Goal: Information Seeking & Learning: Learn about a topic

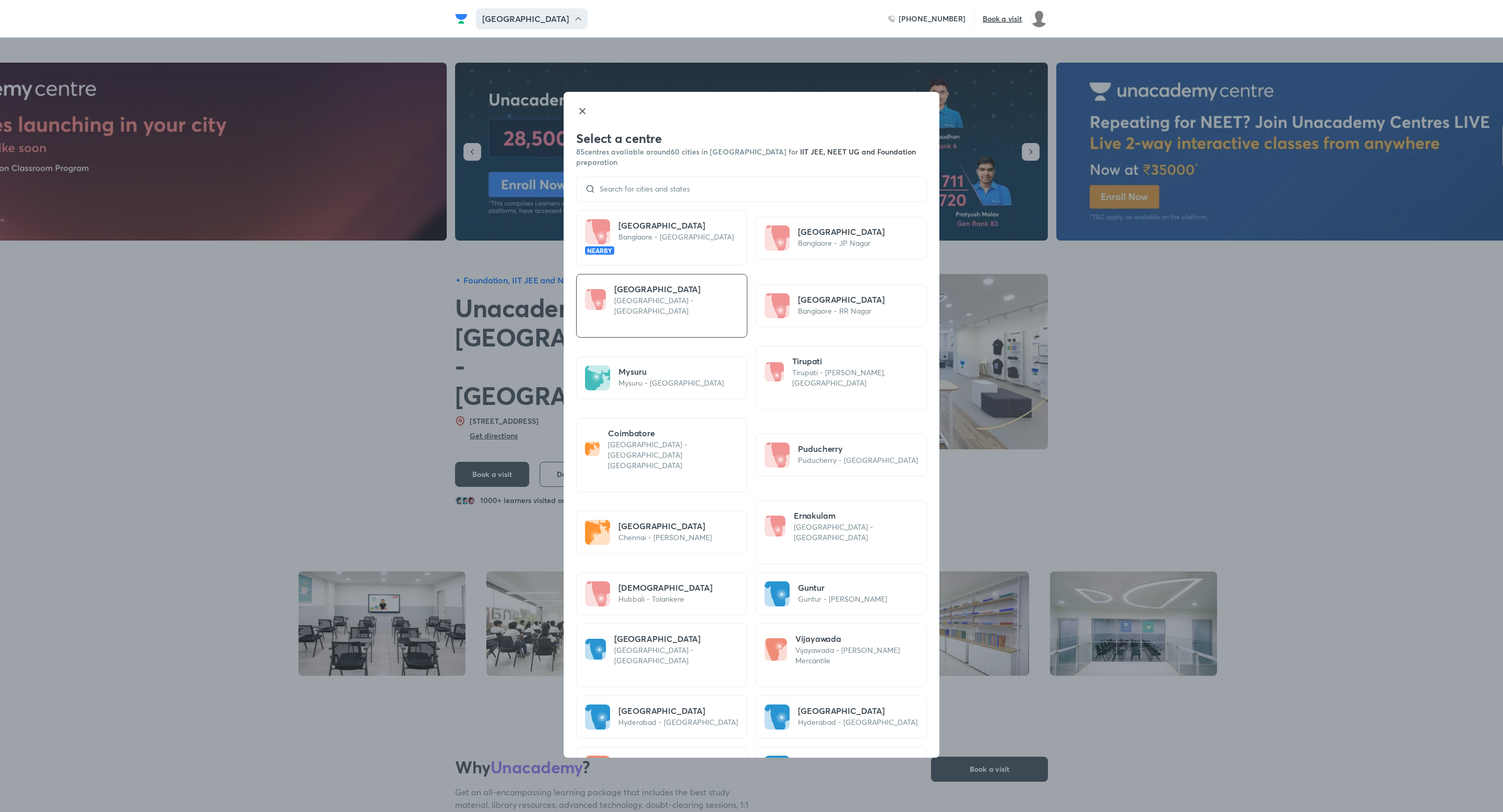
click at [624, 176] on div at bounding box center [751, 189] width 351 height 26
click at [655, 185] on input at bounding box center [757, 189] width 323 height 9
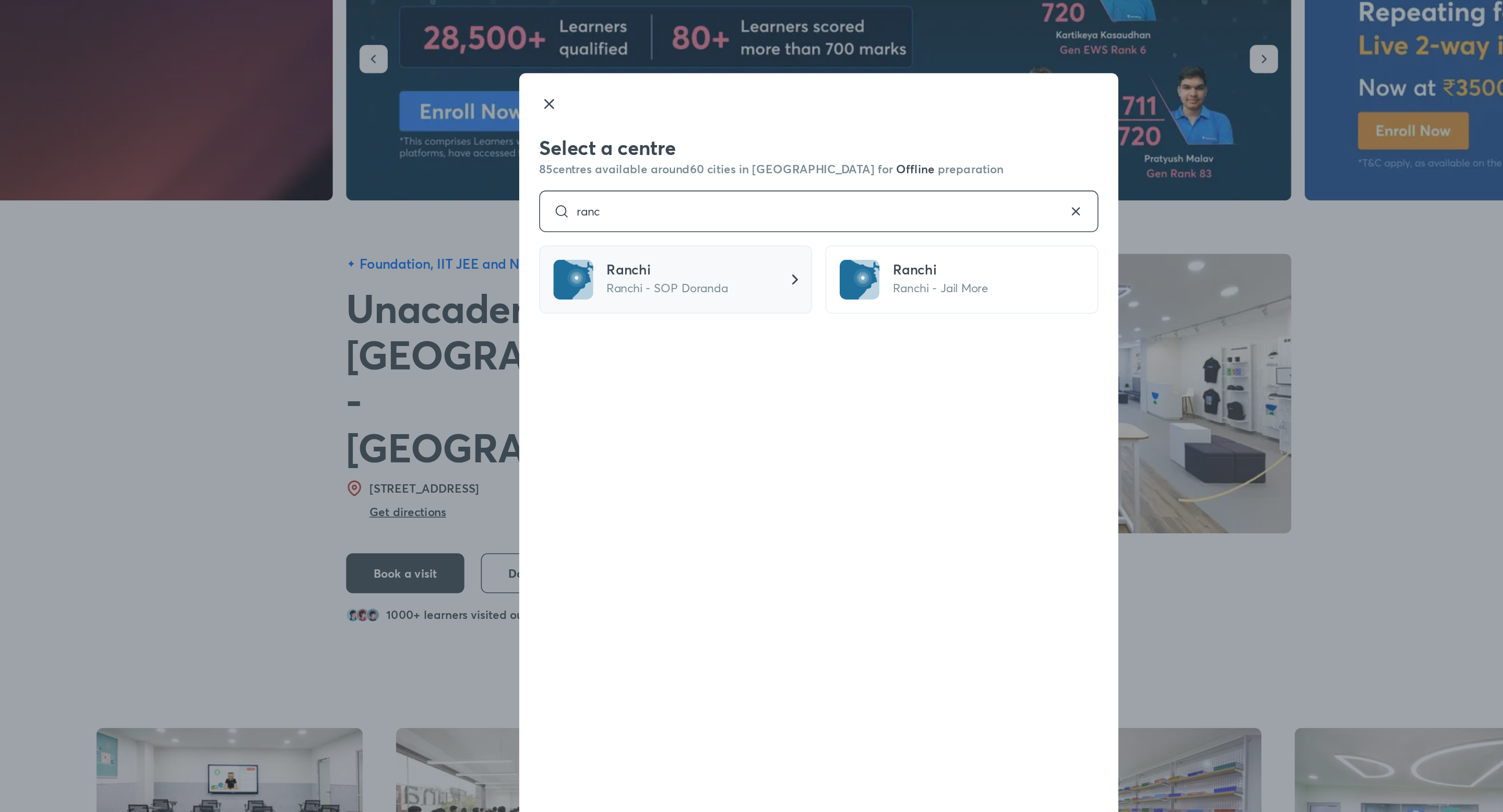
type input "ranc"
click at [652, 288] on h5 "Ranchi" at bounding box center [656, 284] width 76 height 13
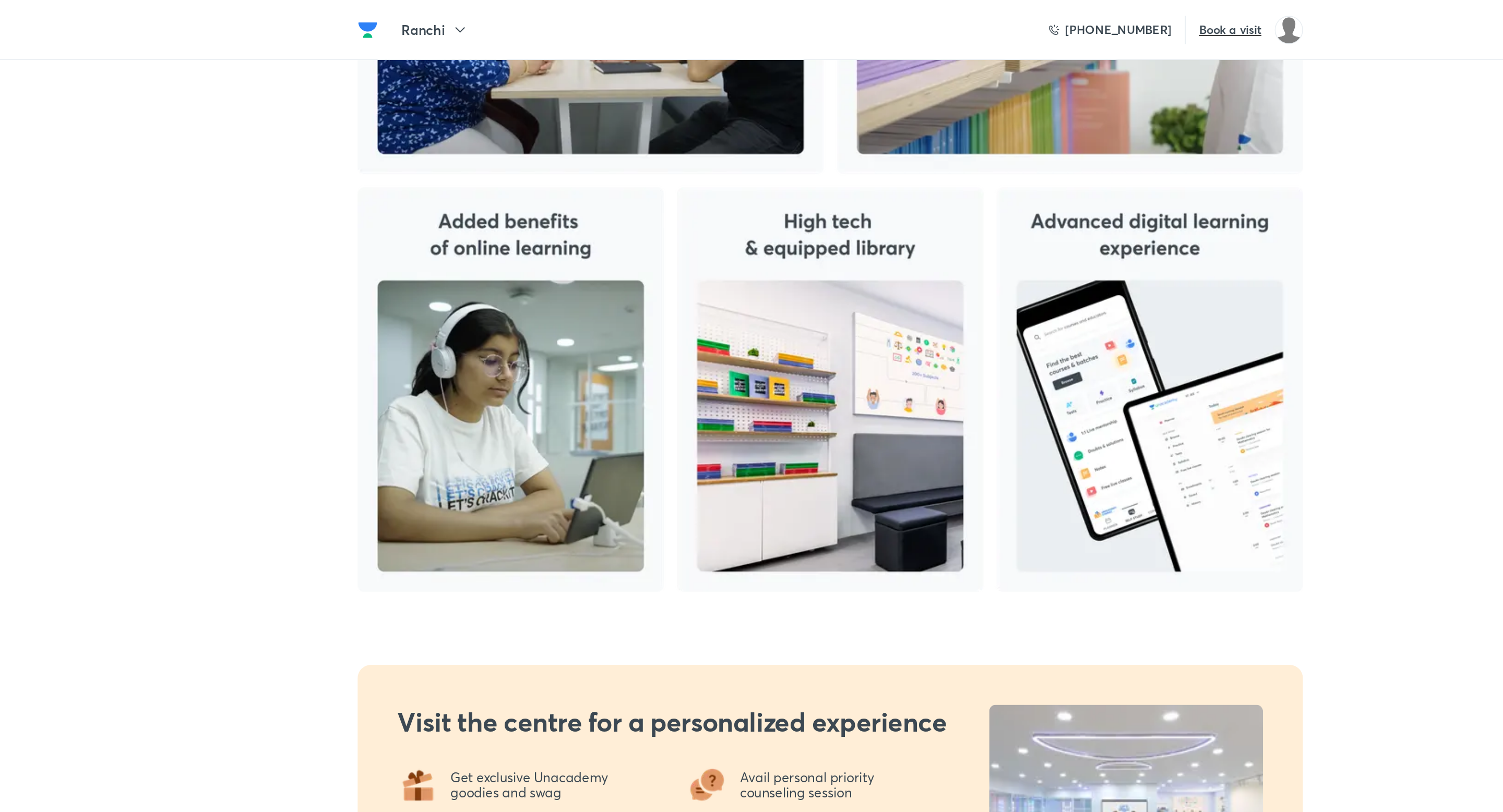
scroll to position [984, 0]
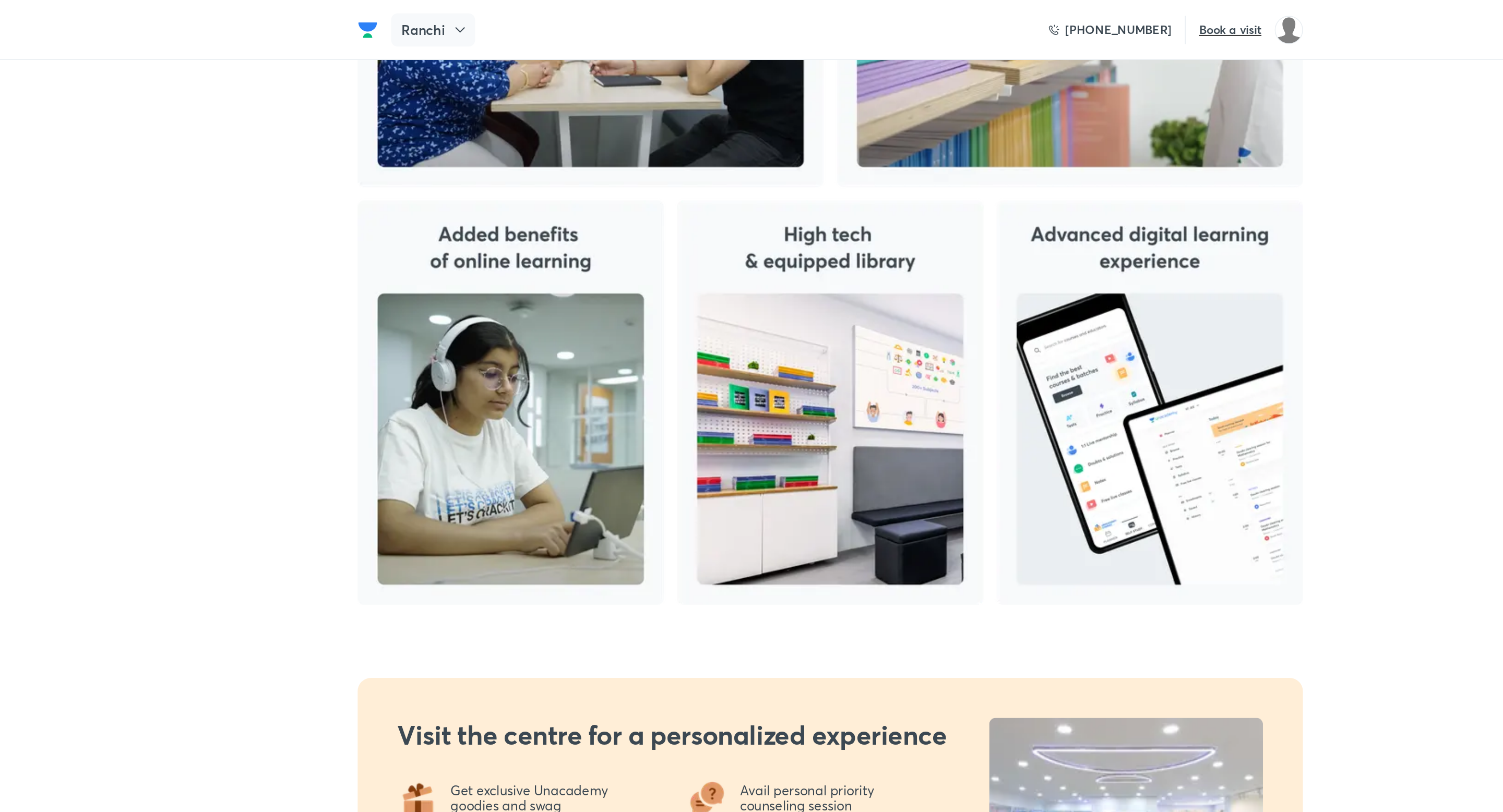
click at [510, 19] on div "Ranchi" at bounding box center [503, 19] width 53 height 21
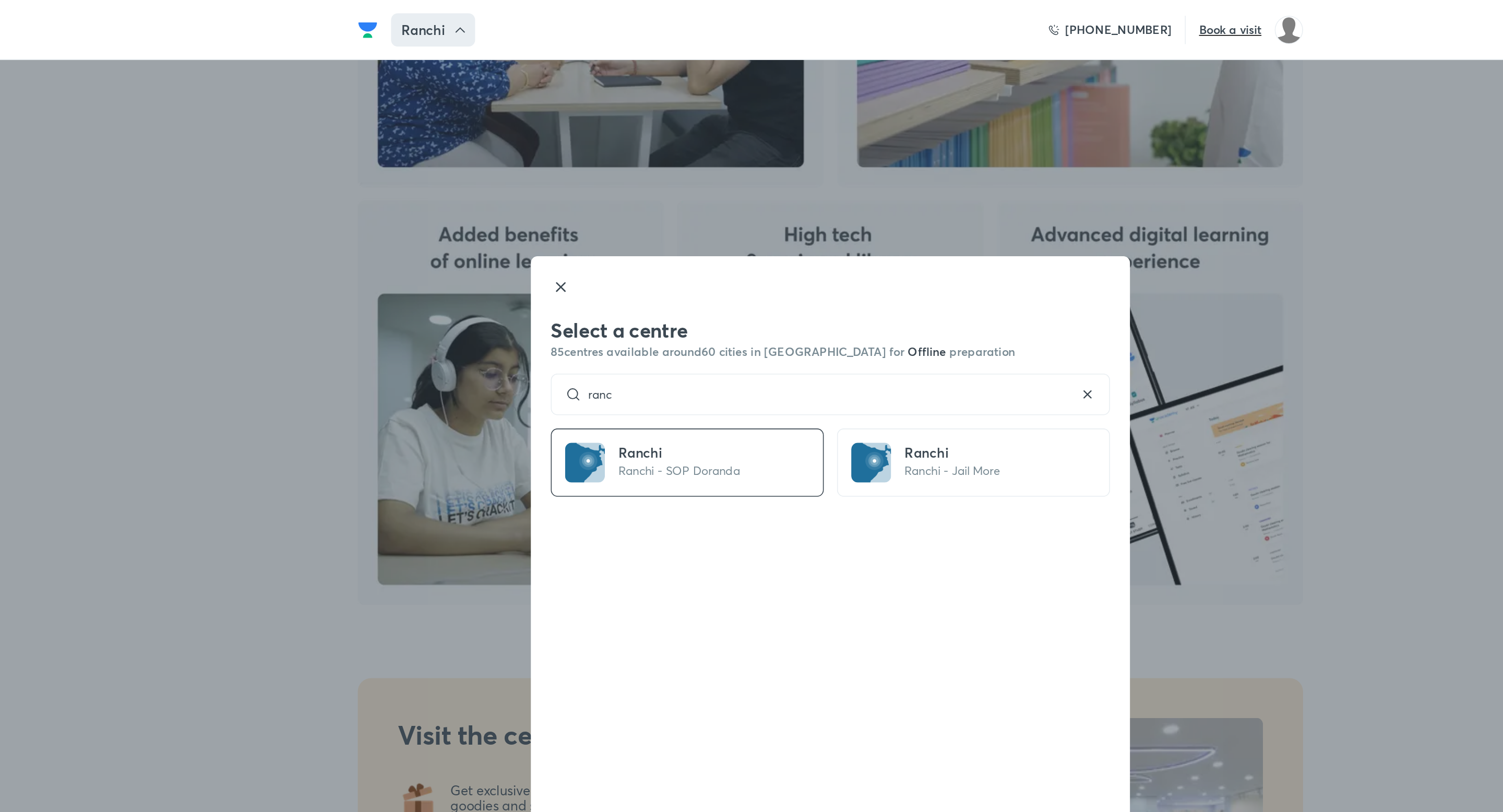
click at [627, 253] on div "ranc" at bounding box center [751, 247] width 351 height 26
click at [627, 248] on input "ranc" at bounding box center [752, 248] width 312 height 9
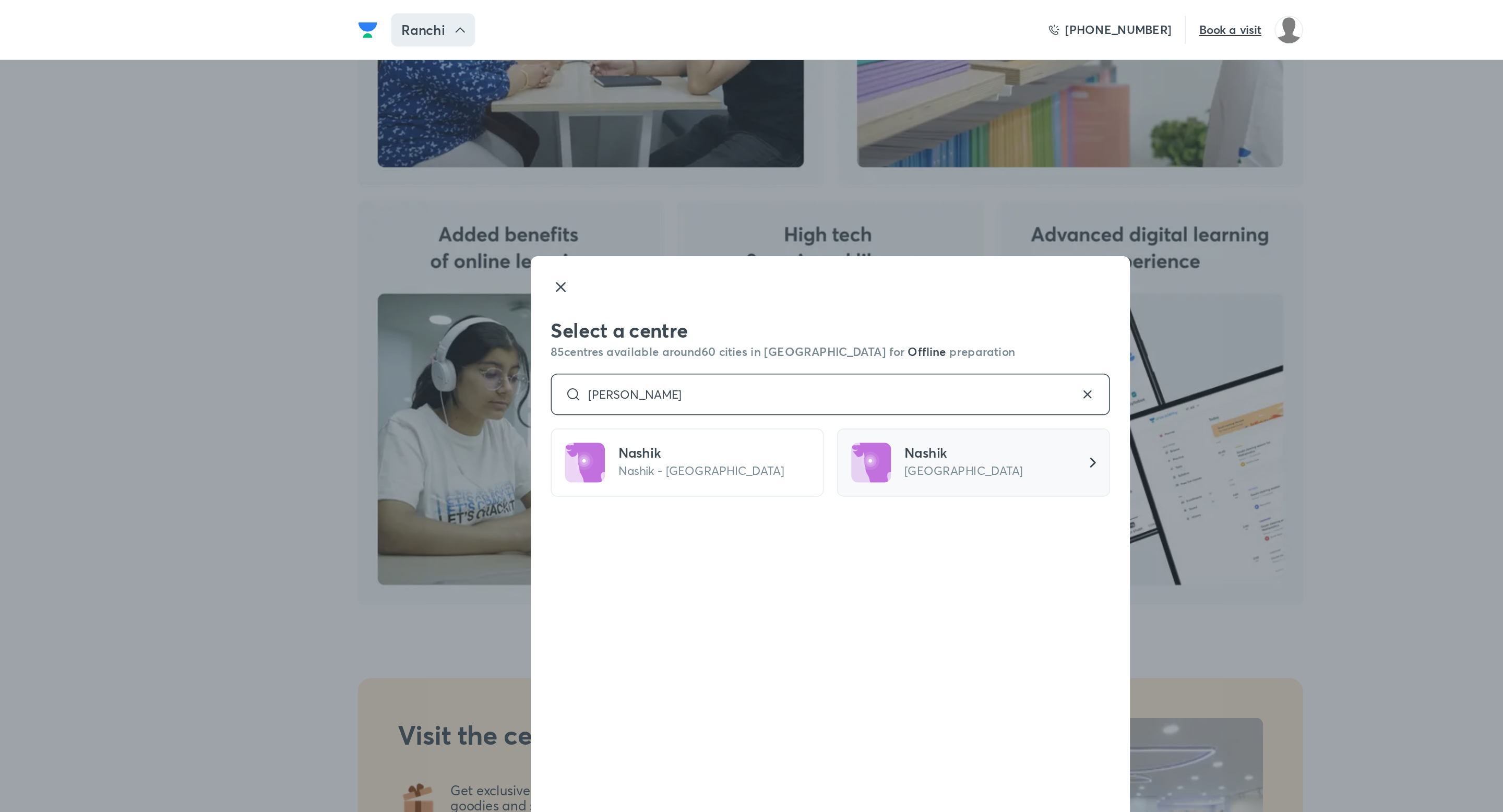
type input "[PERSON_NAME]"
click at [819, 296] on p "[GEOGRAPHIC_DATA]" at bounding box center [835, 295] width 74 height 11
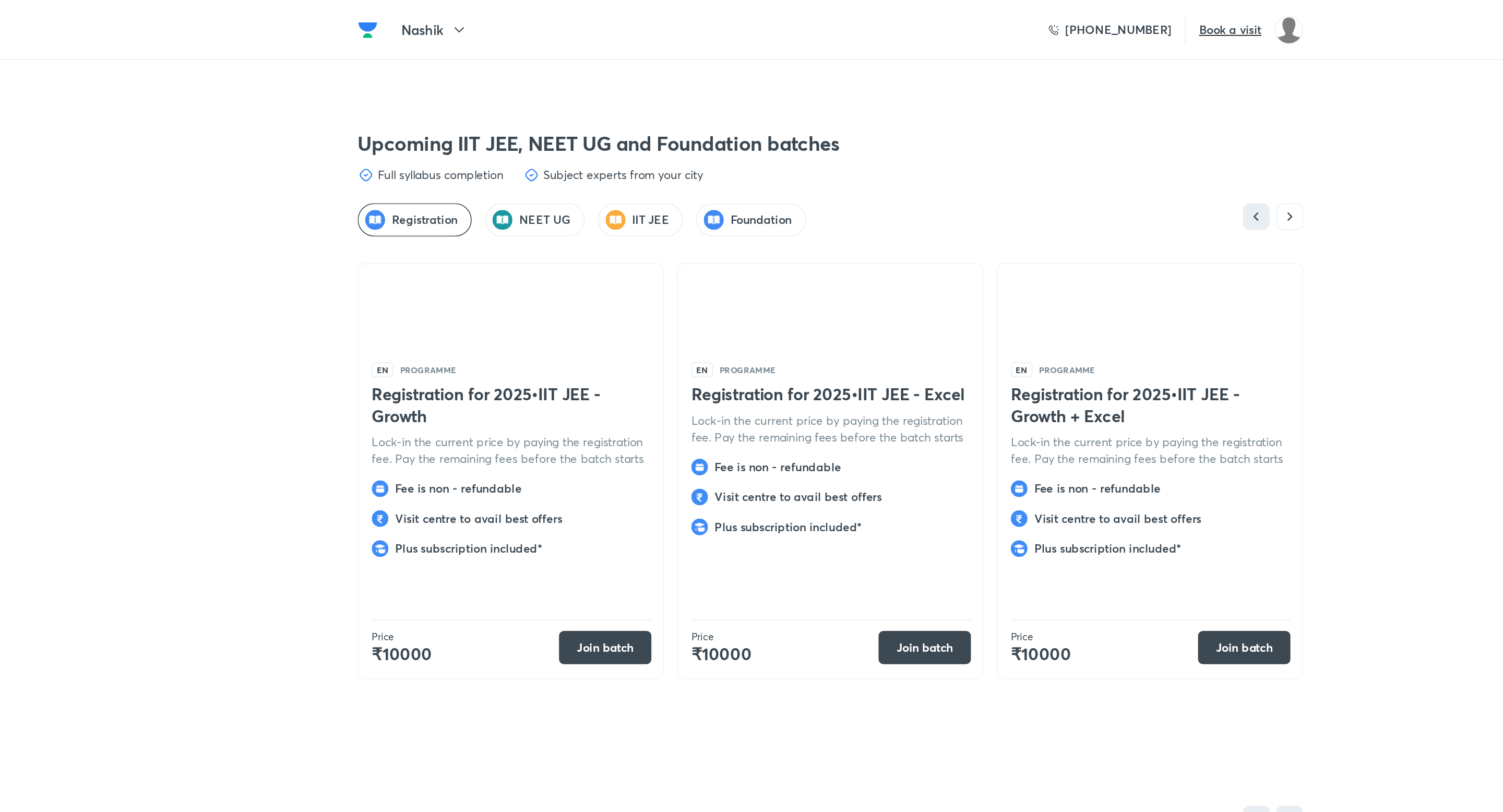
scroll to position [2714, 0]
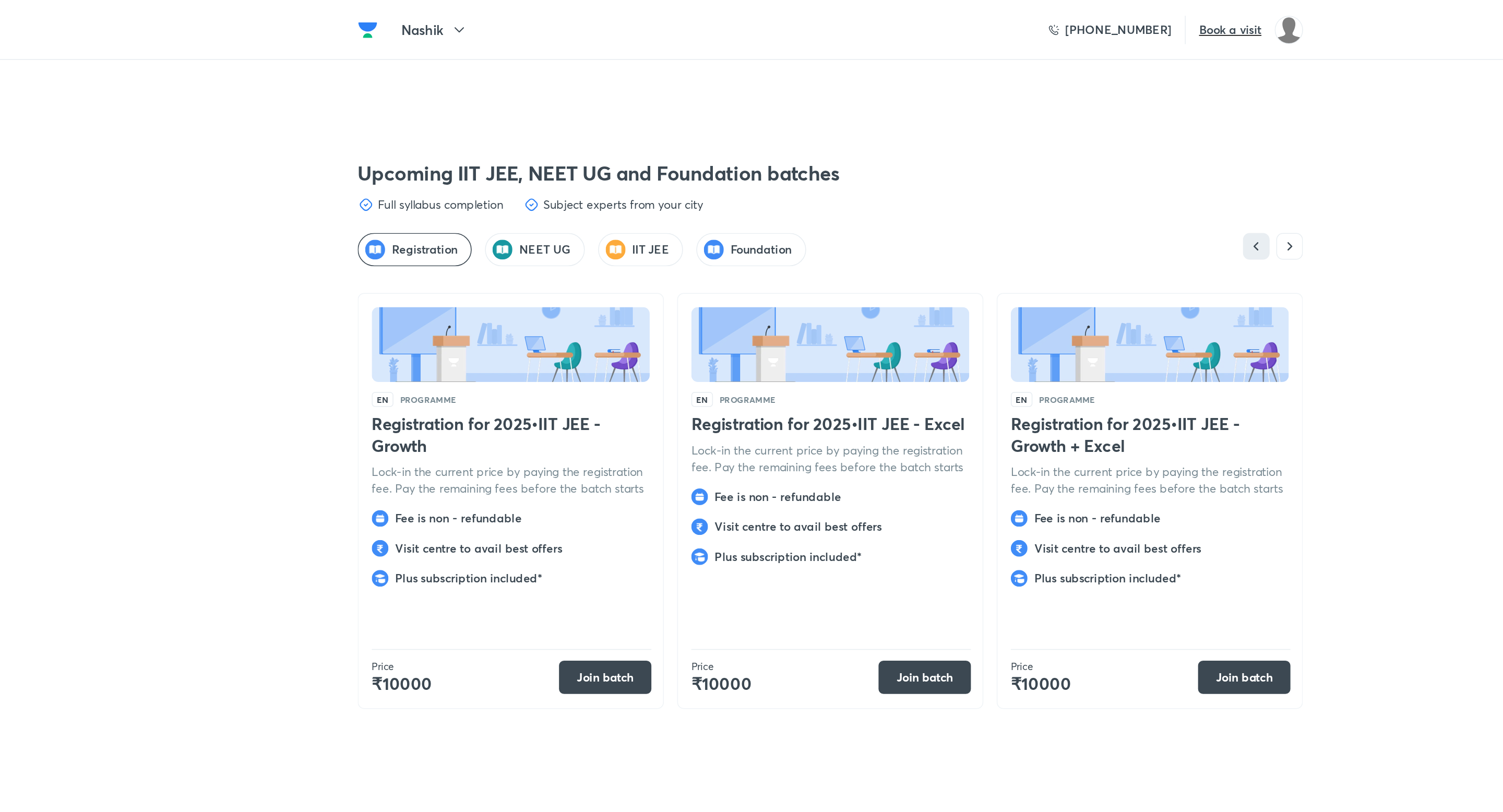
click at [580, 152] on h5 "NEET UG" at bounding box center [572, 157] width 32 height 11
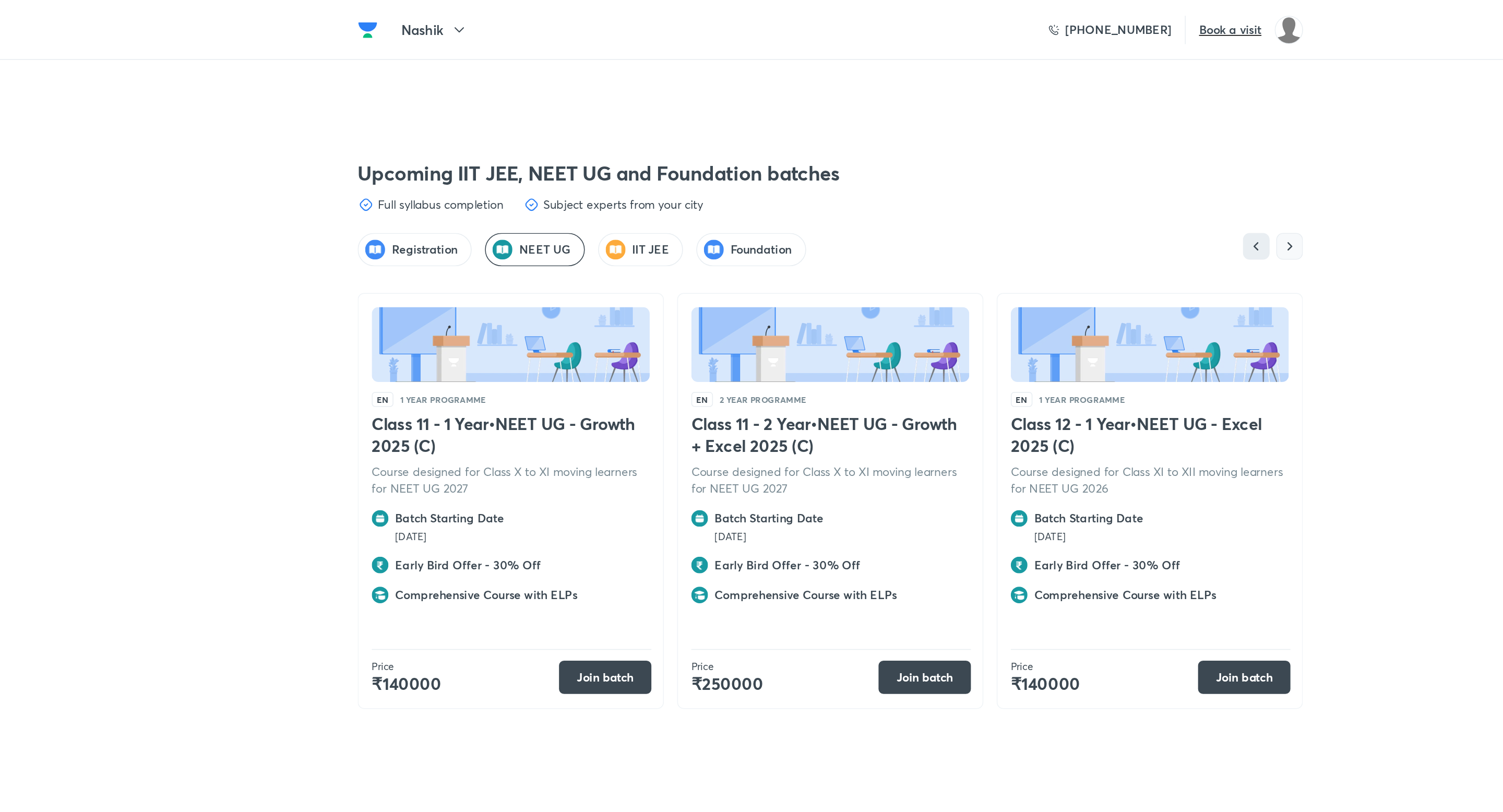
click at [1037, 149] on icon "button" at bounding box center [1039, 154] width 11 height 11
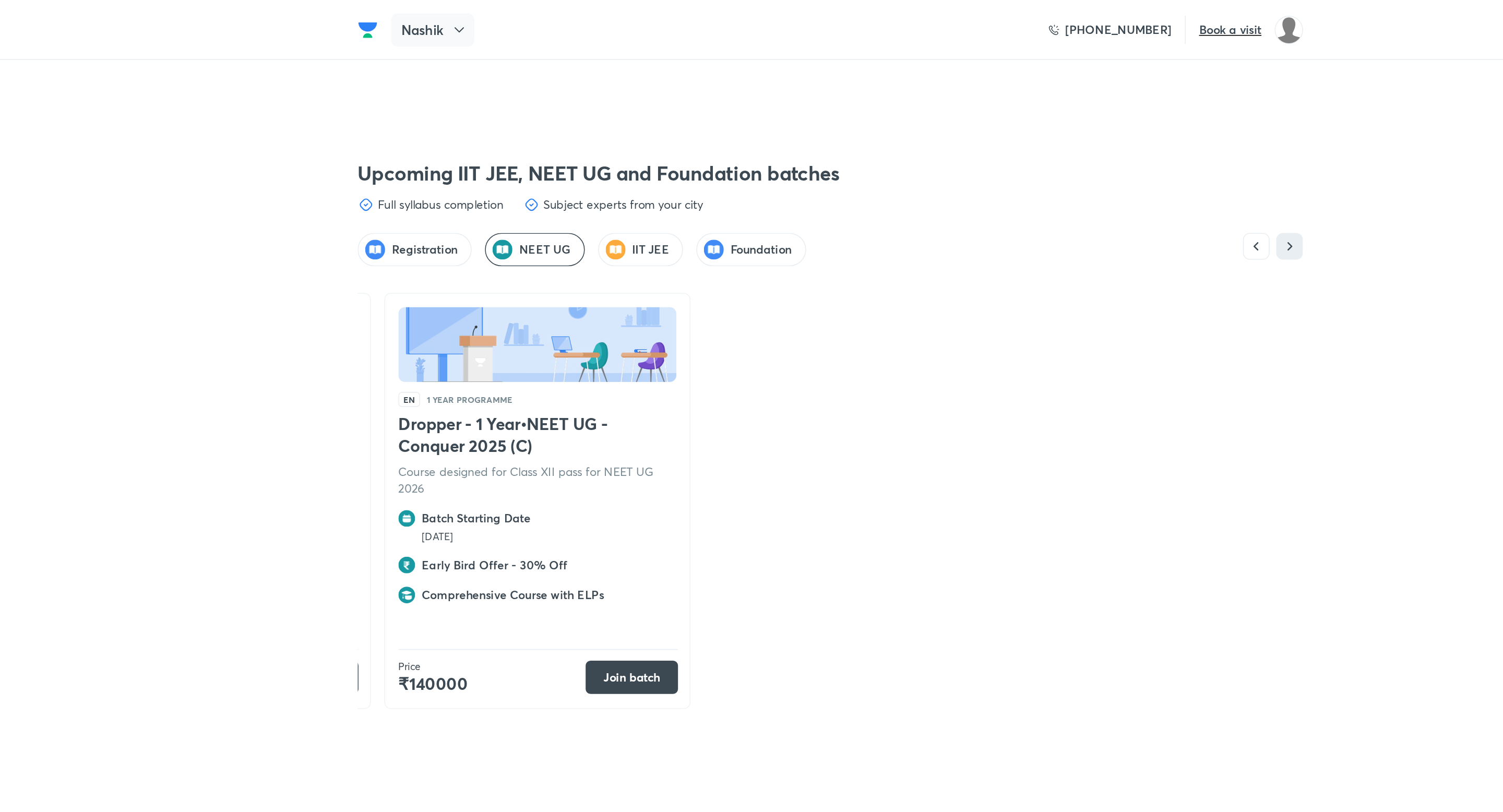
click at [514, 21] on icon at bounding box center [518, 19] width 11 height 11
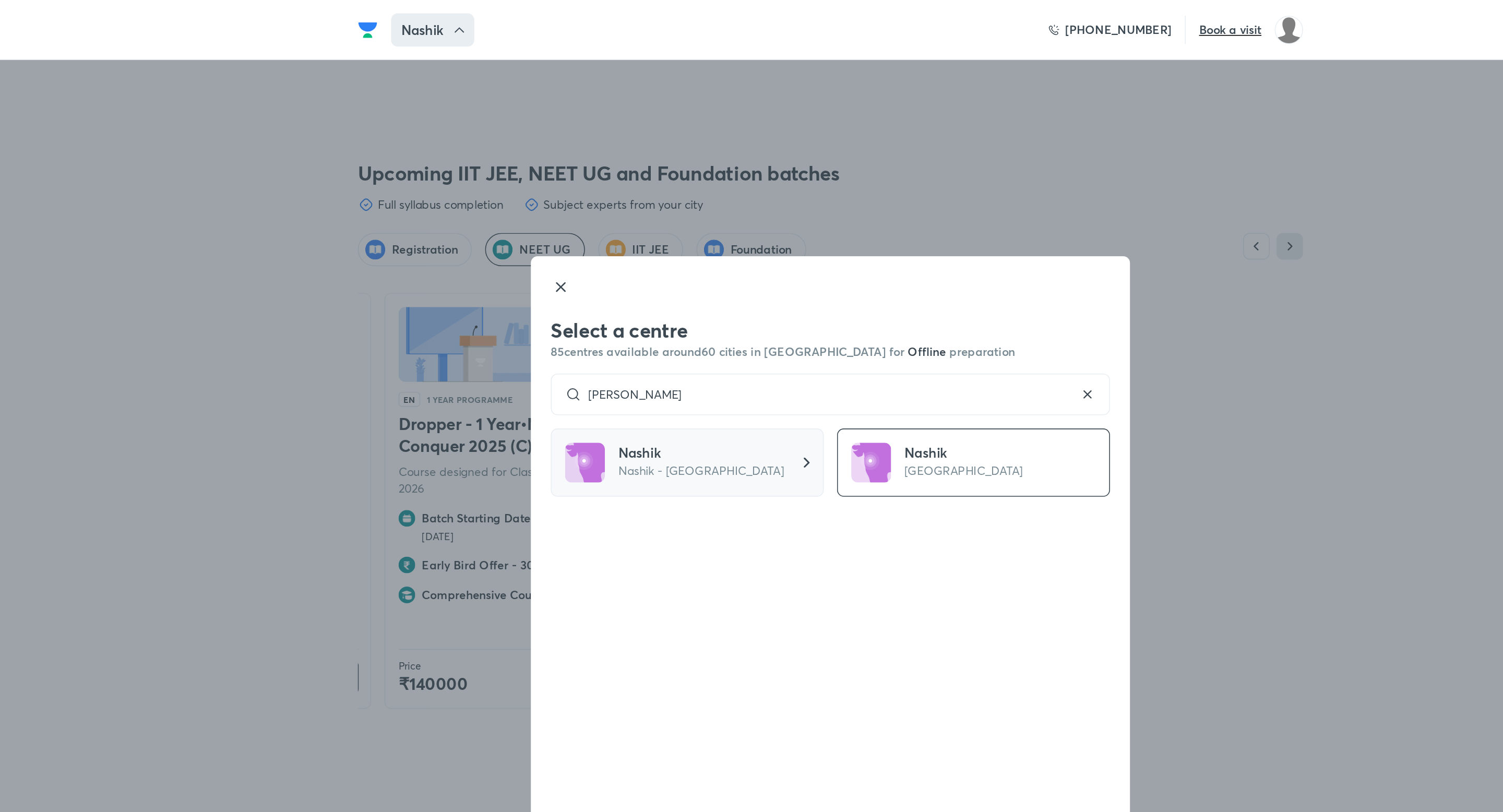
click at [662, 285] on h5 "Nashik" at bounding box center [671, 284] width 104 height 13
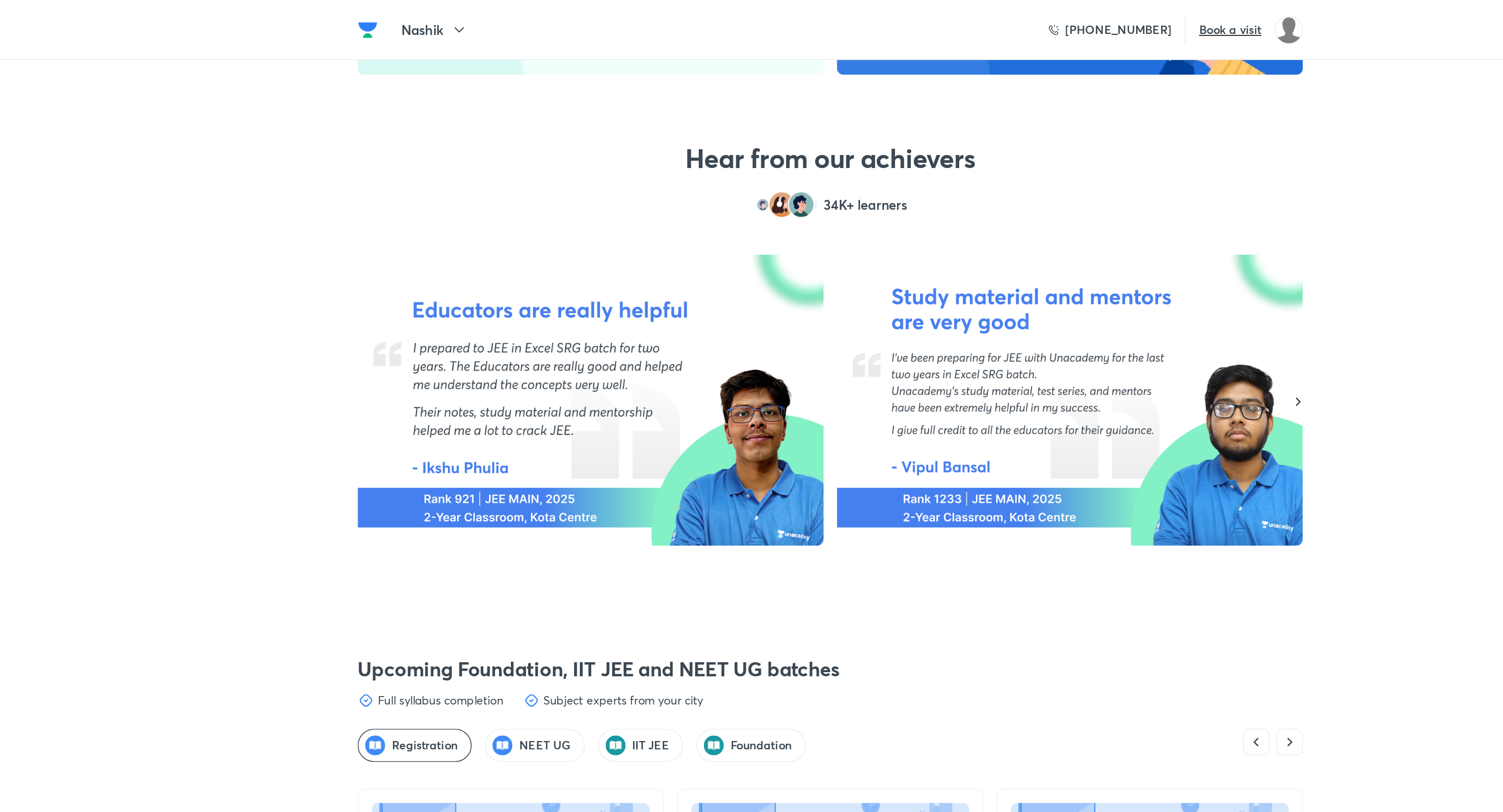
scroll to position [2346, 0]
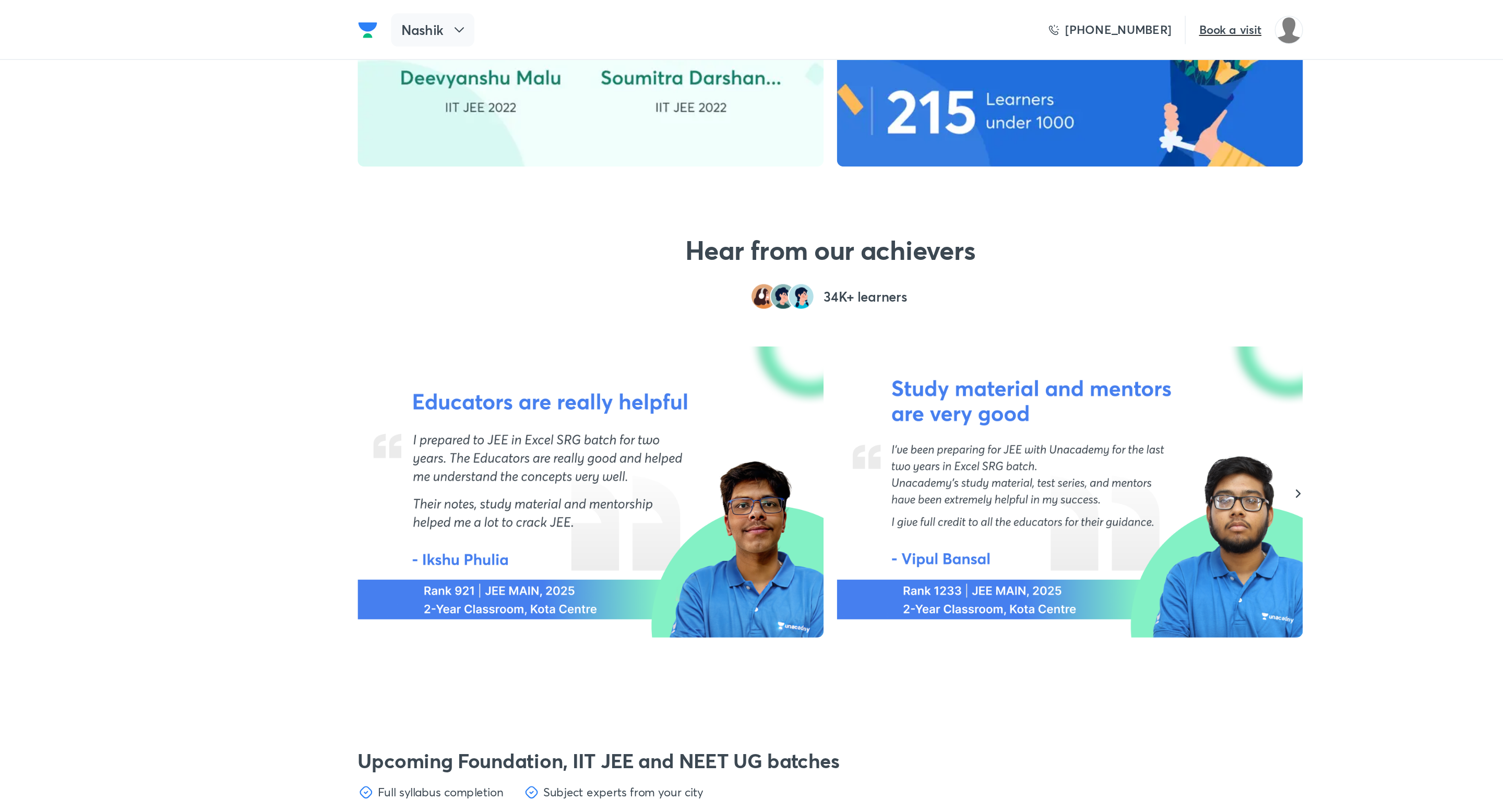
click at [518, 15] on icon at bounding box center [518, 19] width 11 height 11
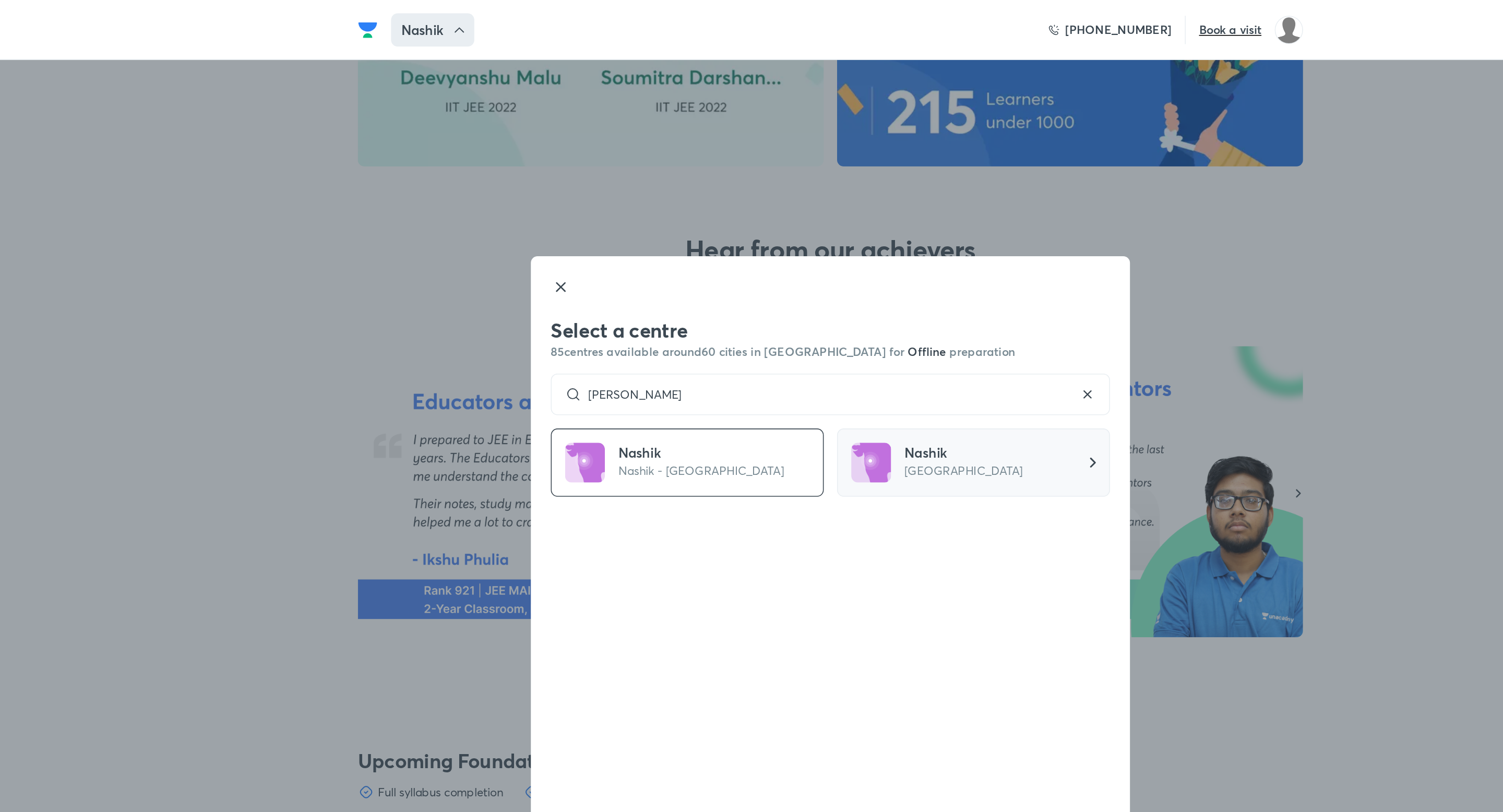
click at [825, 290] on p "[GEOGRAPHIC_DATA]" at bounding box center [835, 295] width 74 height 11
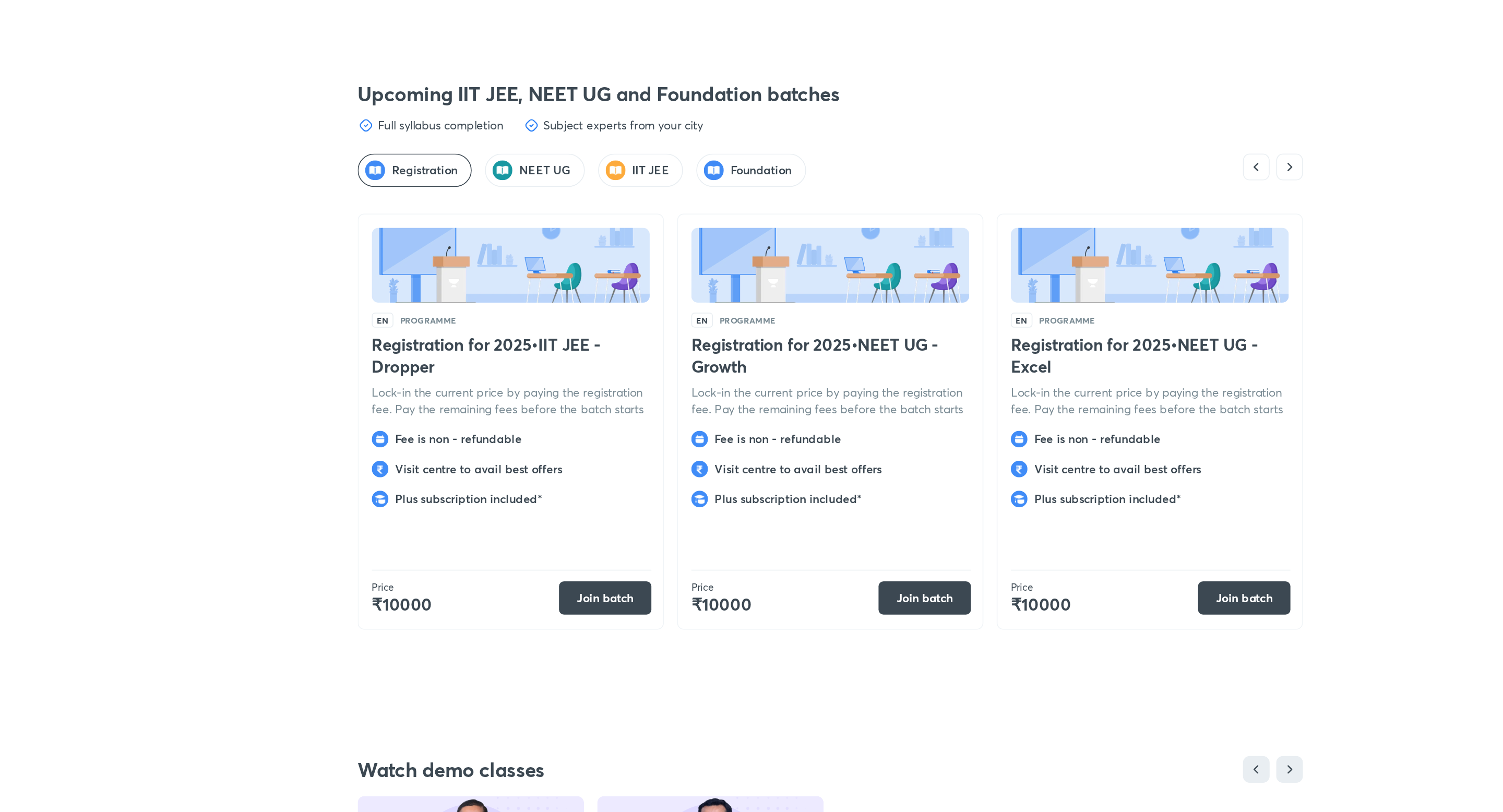
scroll to position [2537, 0]
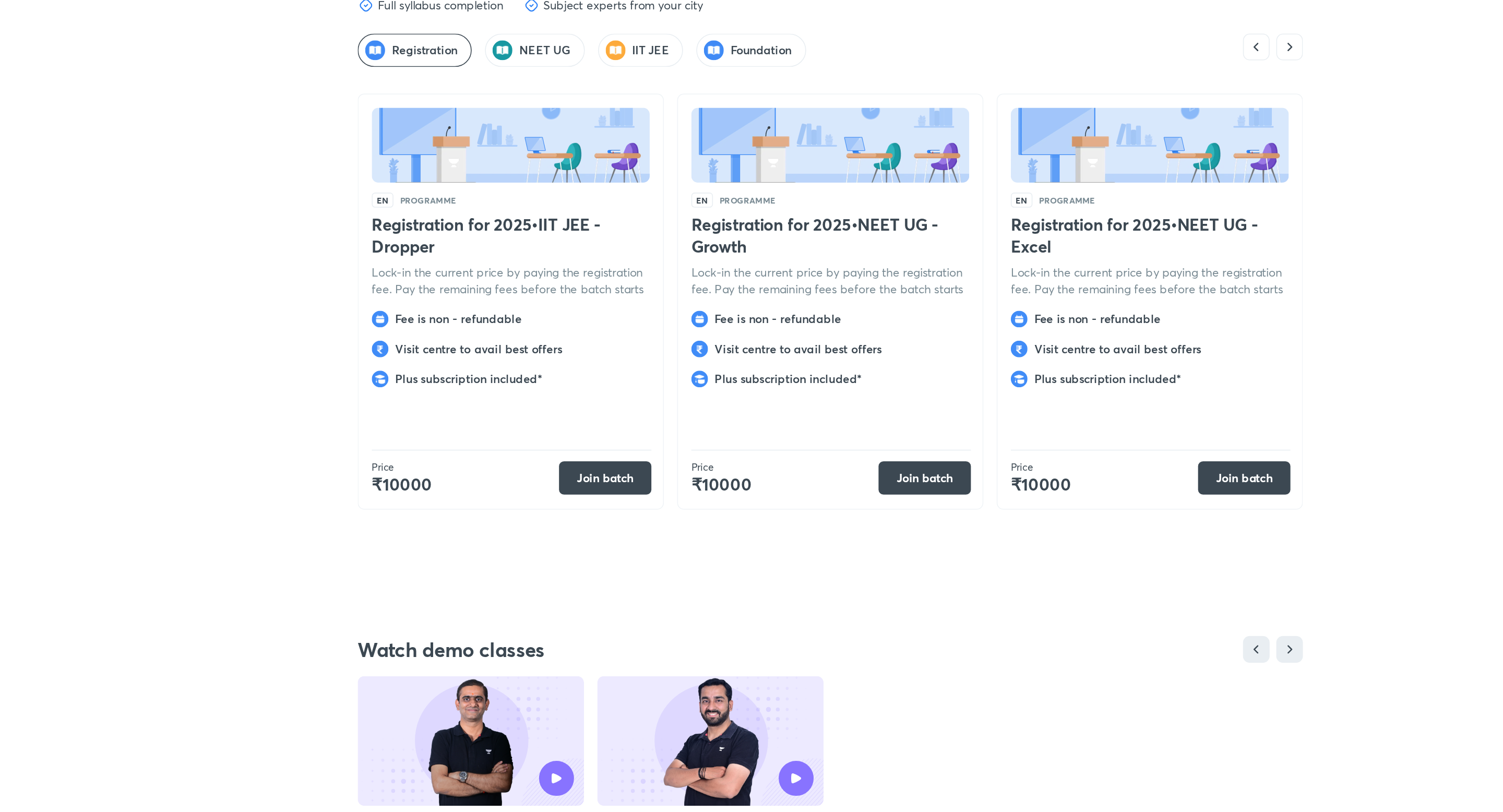
click at [560, 329] on h5 "NEET UG" at bounding box center [572, 334] width 32 height 11
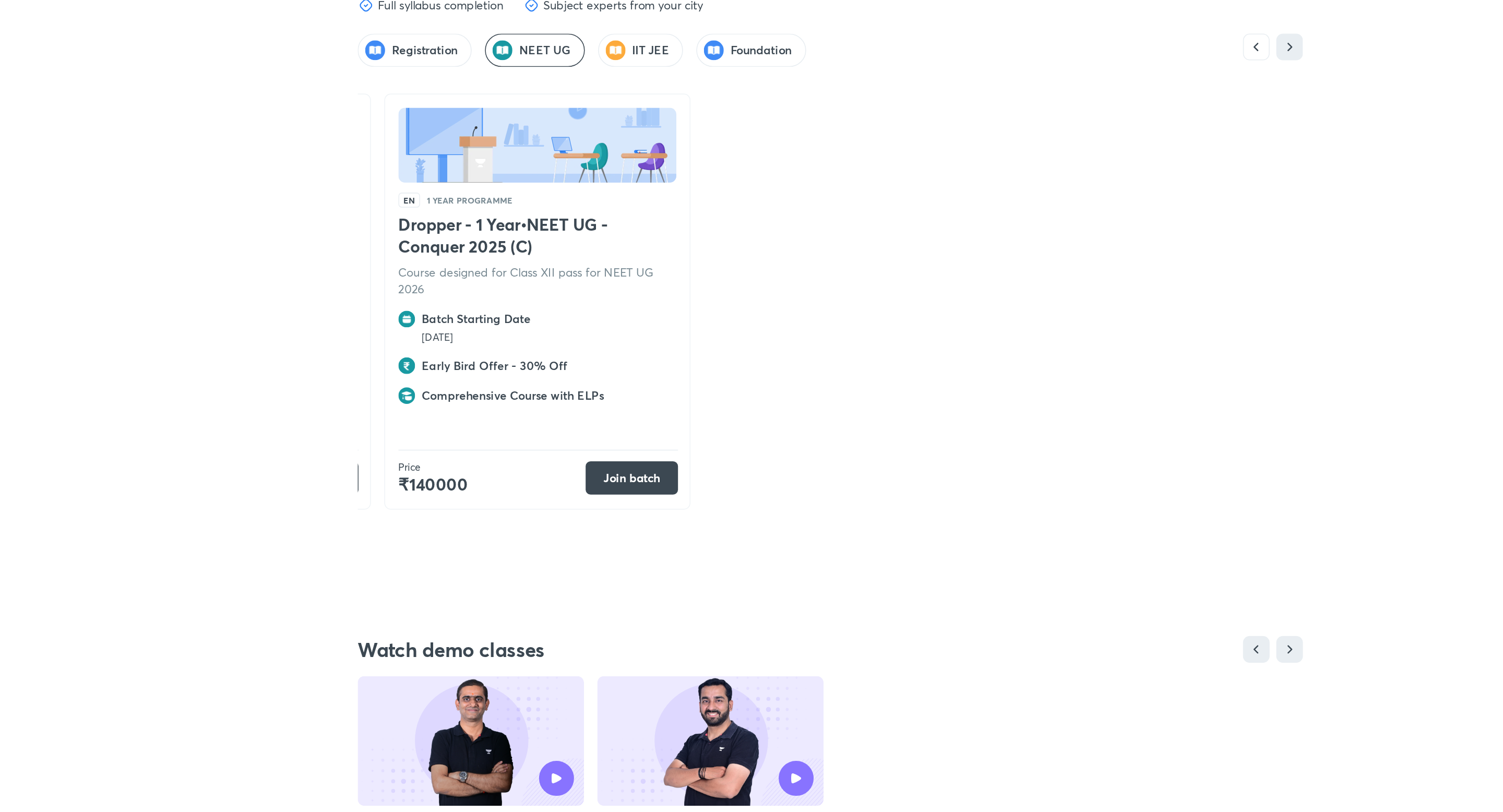
click at [644, 329] on h5 "IIT JEE" at bounding box center [639, 334] width 23 height 11
click at [705, 329] on h5 "Foundation" at bounding box center [708, 334] width 38 height 11
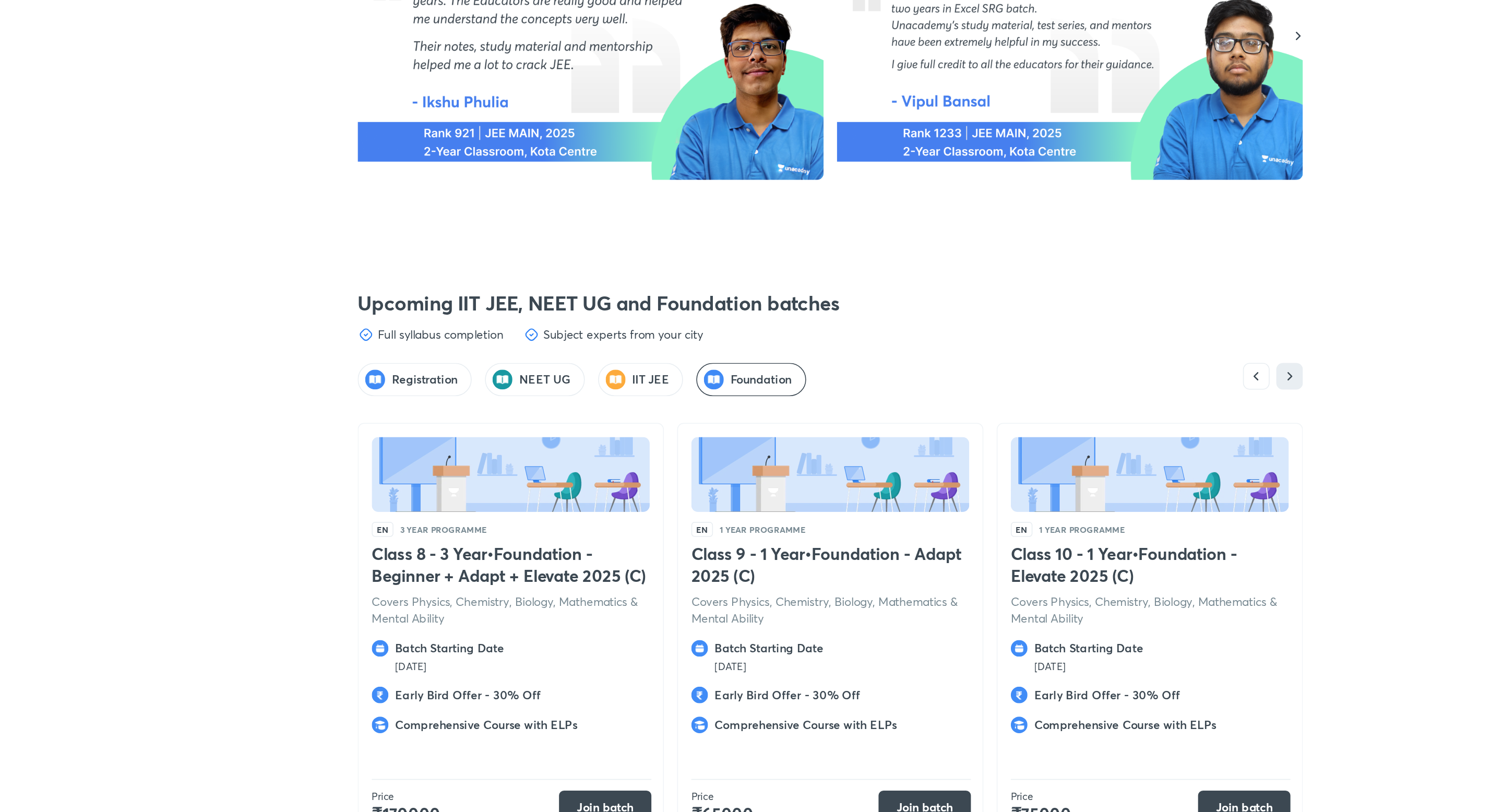
scroll to position [2398, 0]
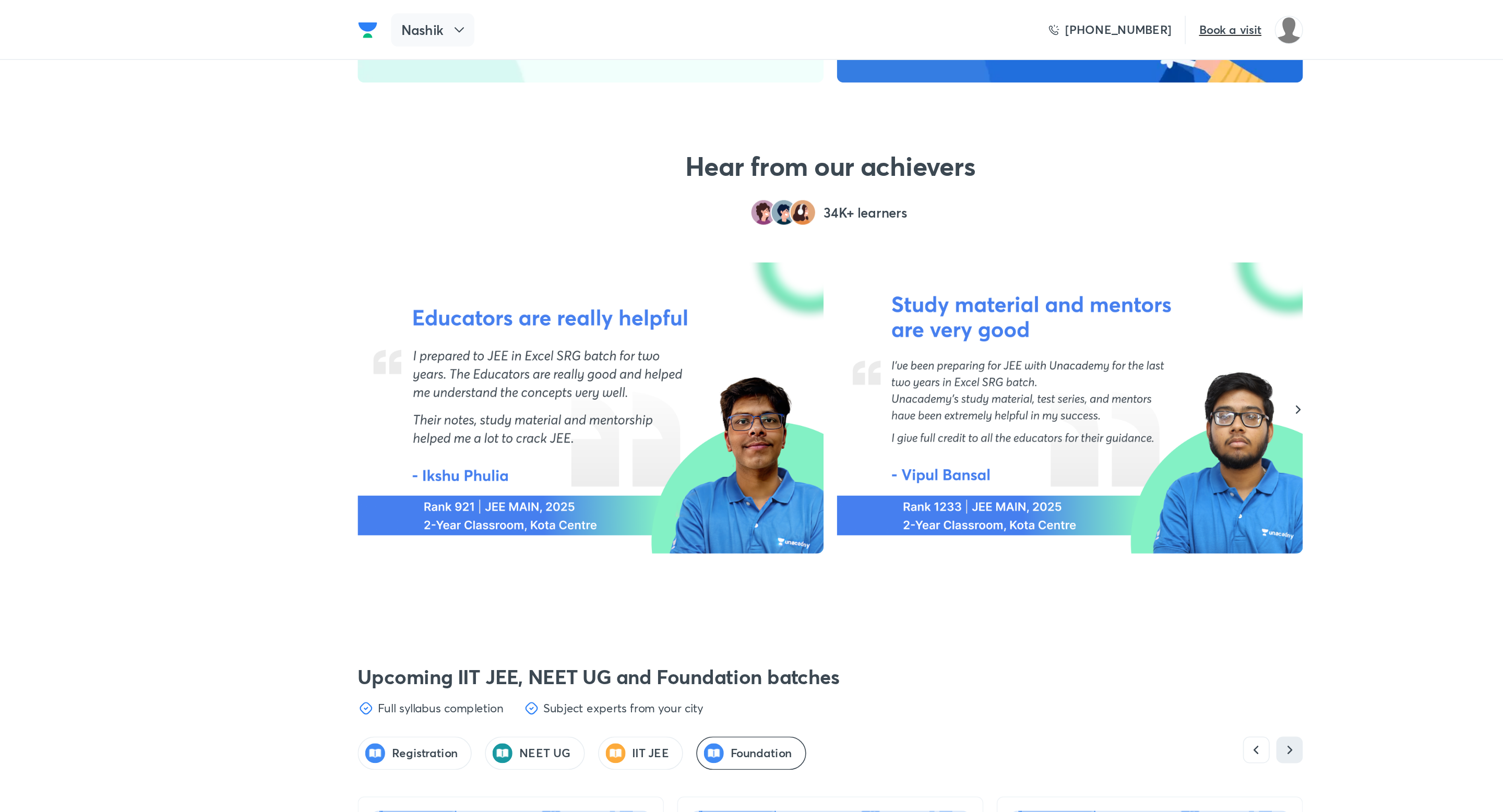
click at [513, 22] on icon at bounding box center [518, 19] width 11 height 11
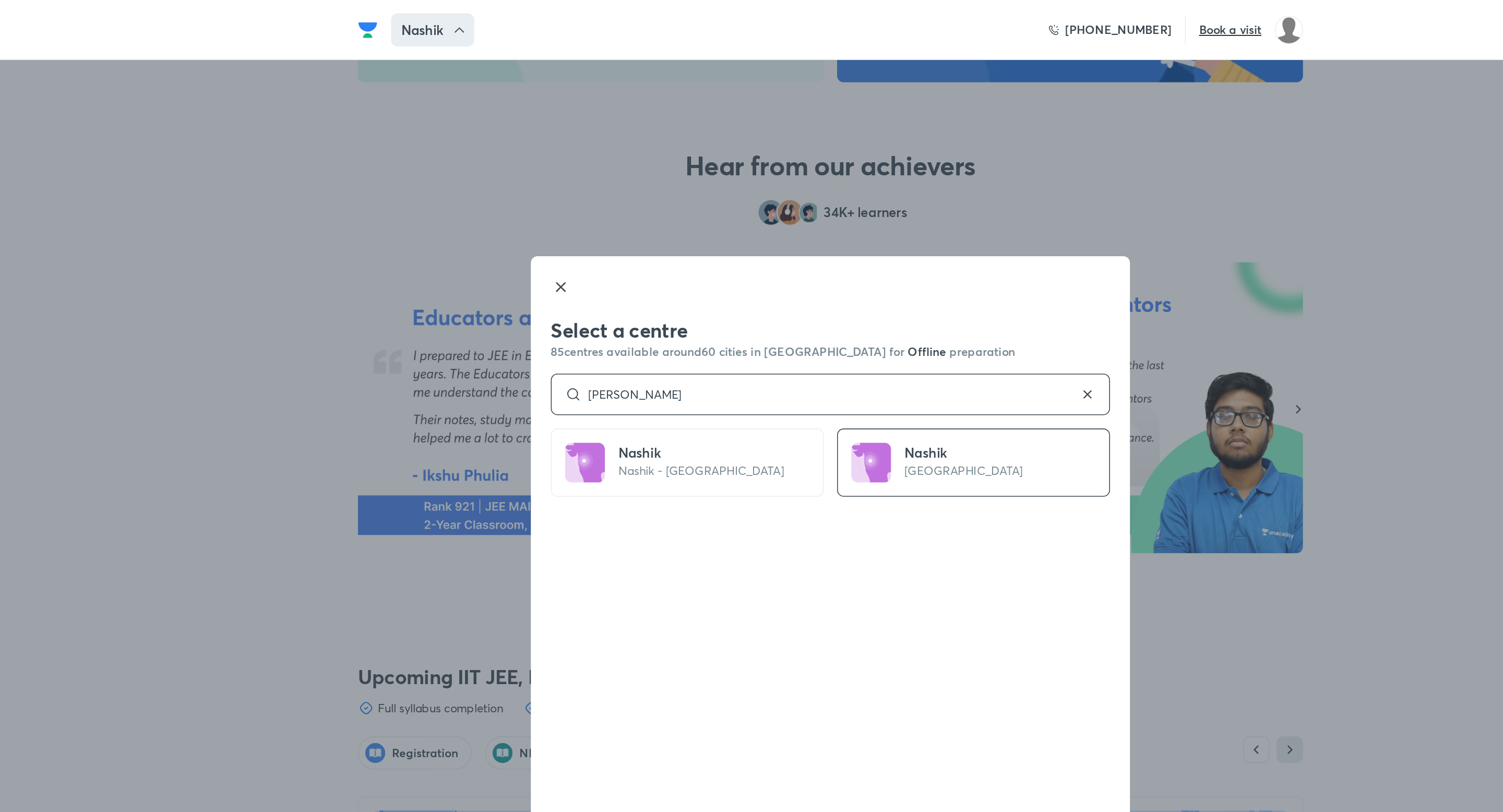
click at [619, 243] on input "[PERSON_NAME]" at bounding box center [752, 248] width 312 height 9
click at [618, 236] on div "[PERSON_NAME]" at bounding box center [751, 247] width 351 height 26
click at [614, 248] on input "[PERSON_NAME]" at bounding box center [752, 248] width 312 height 9
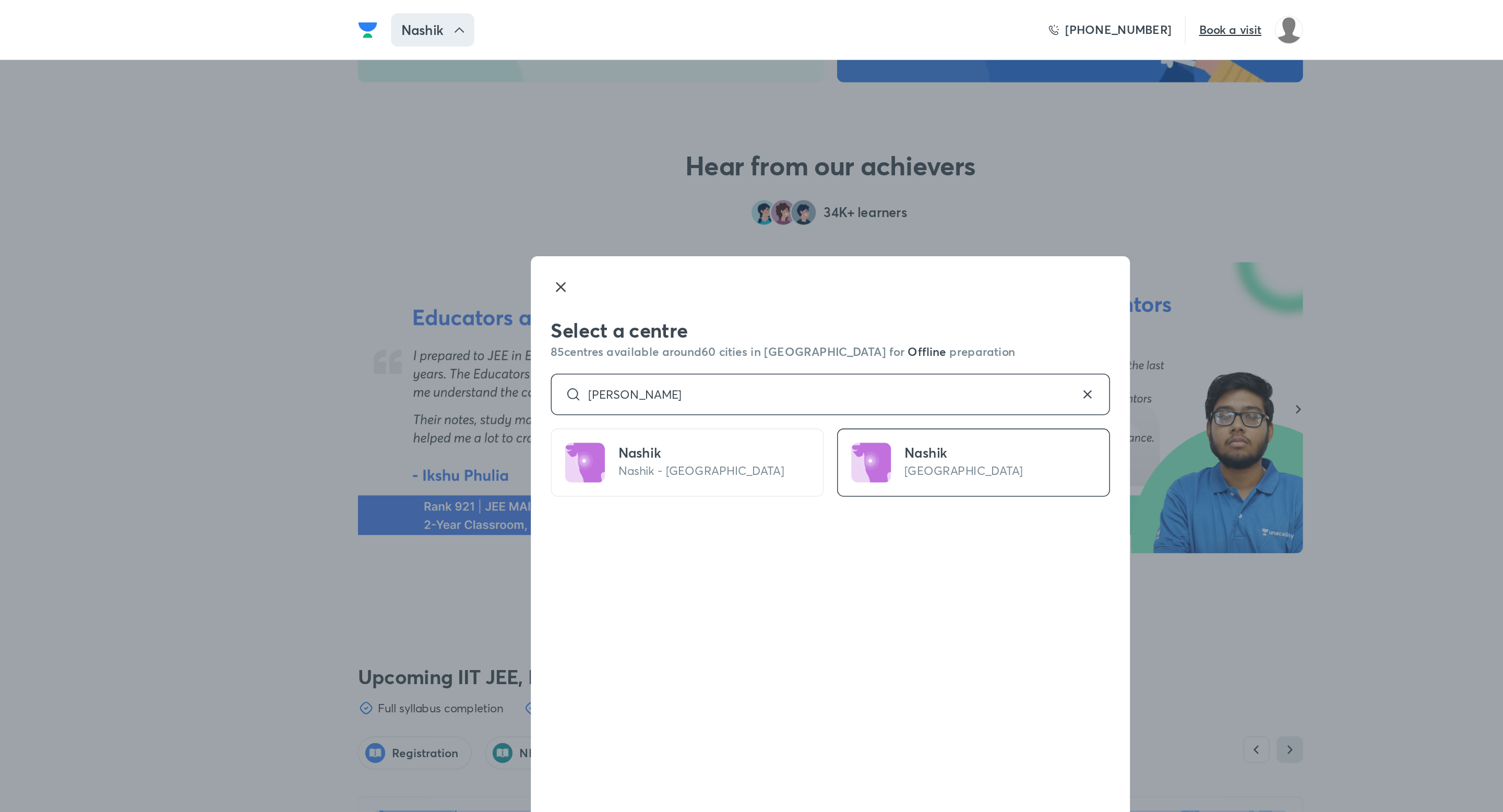
click at [614, 248] on input "[PERSON_NAME]" at bounding box center [752, 248] width 312 height 9
click at [614, 247] on input "[PERSON_NAME]" at bounding box center [752, 248] width 312 height 9
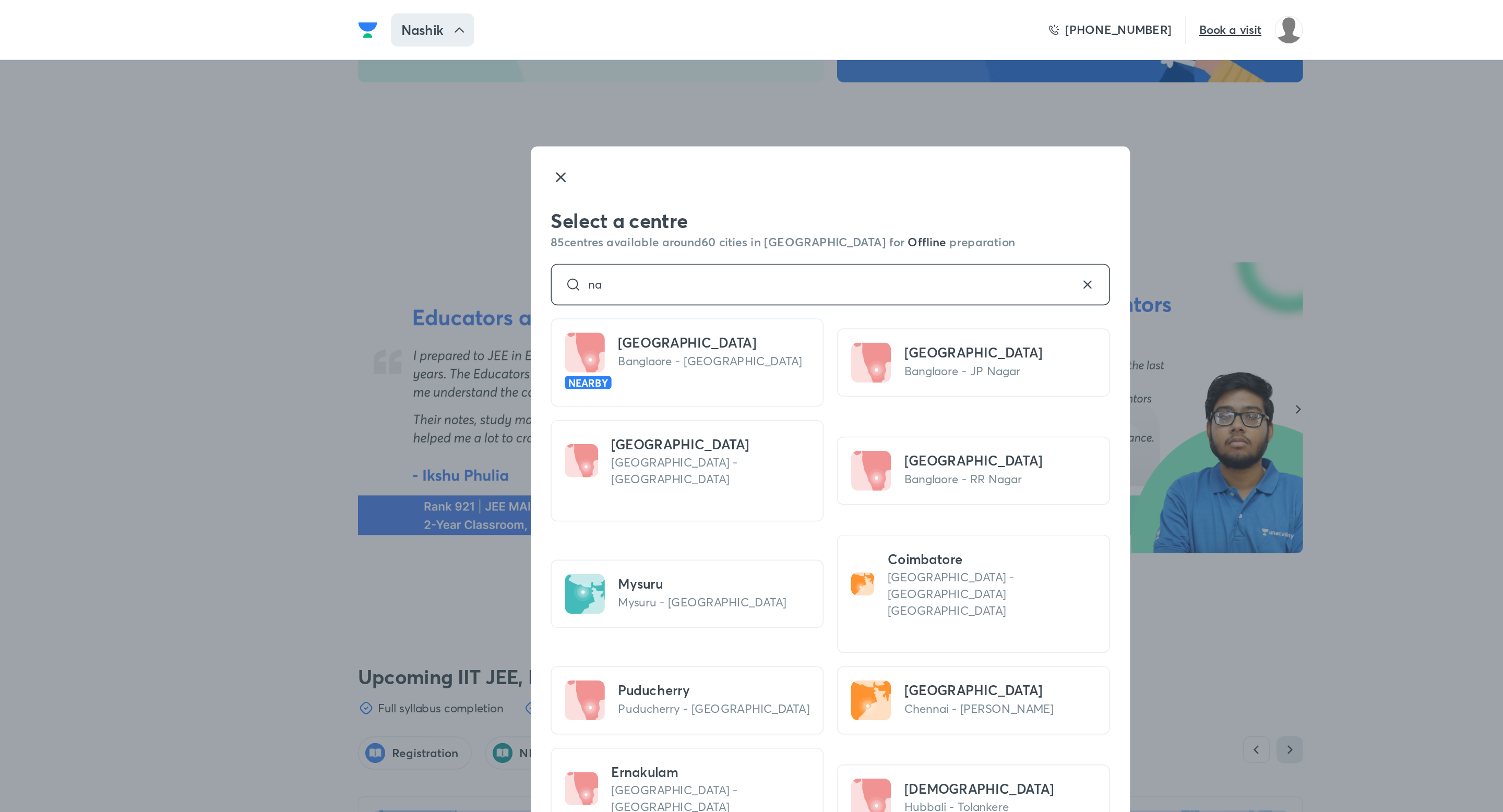
type input "n"
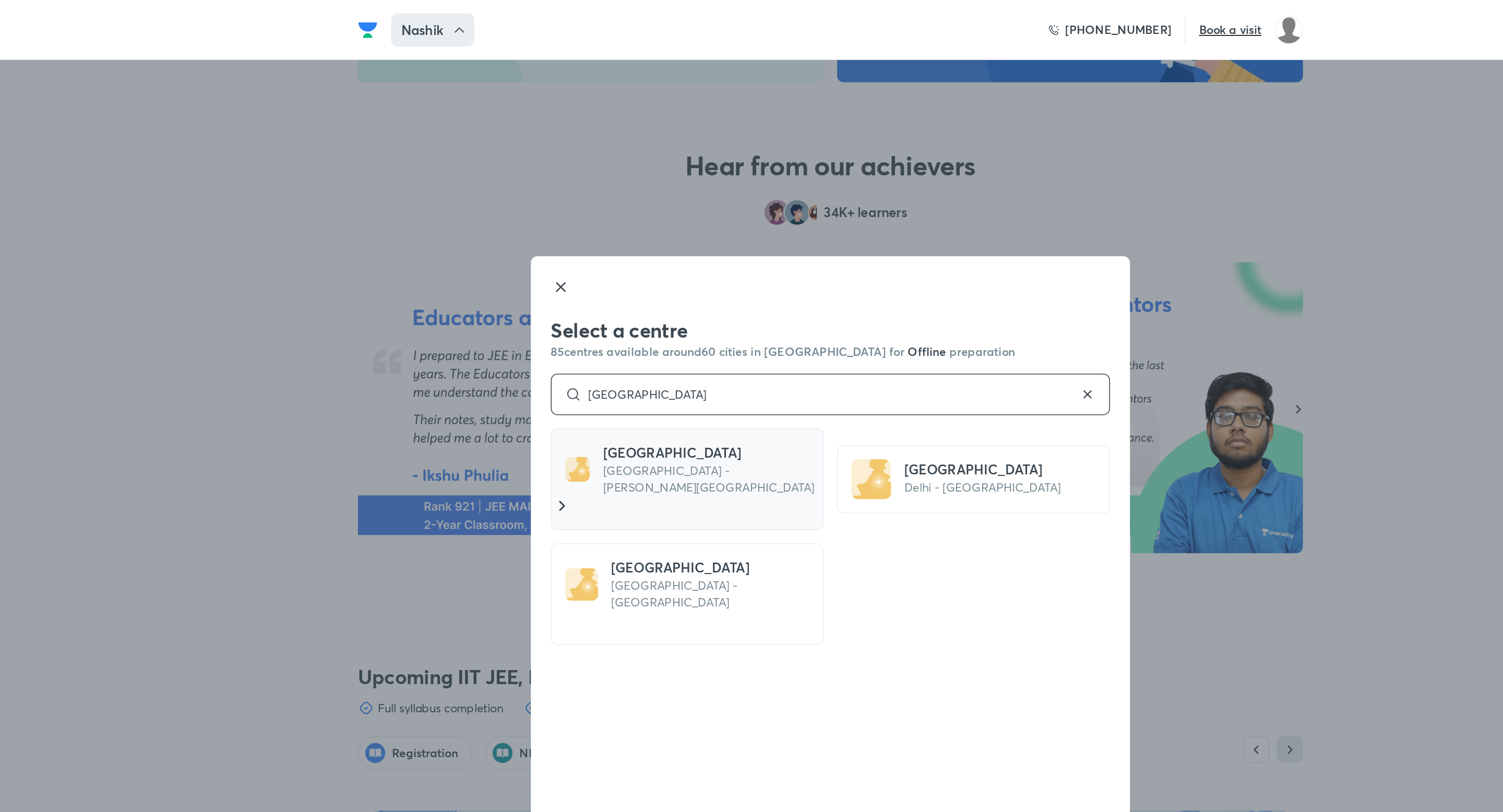
type input "[GEOGRAPHIC_DATA]"
click at [646, 294] on p "[GEOGRAPHIC_DATA] - [PERSON_NAME][GEOGRAPHIC_DATA]" at bounding box center [676, 300] width 134 height 21
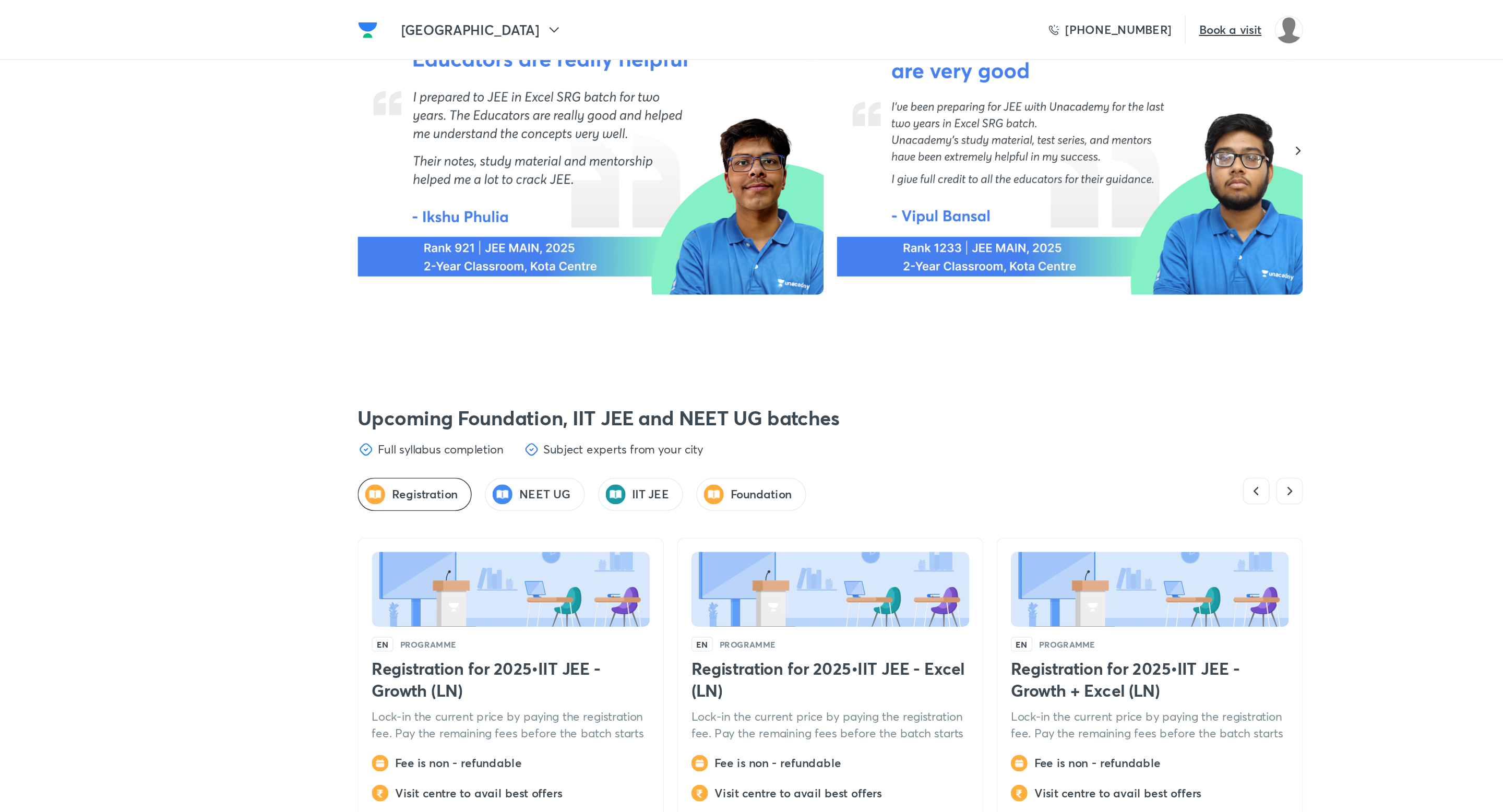
scroll to position [2429, 0]
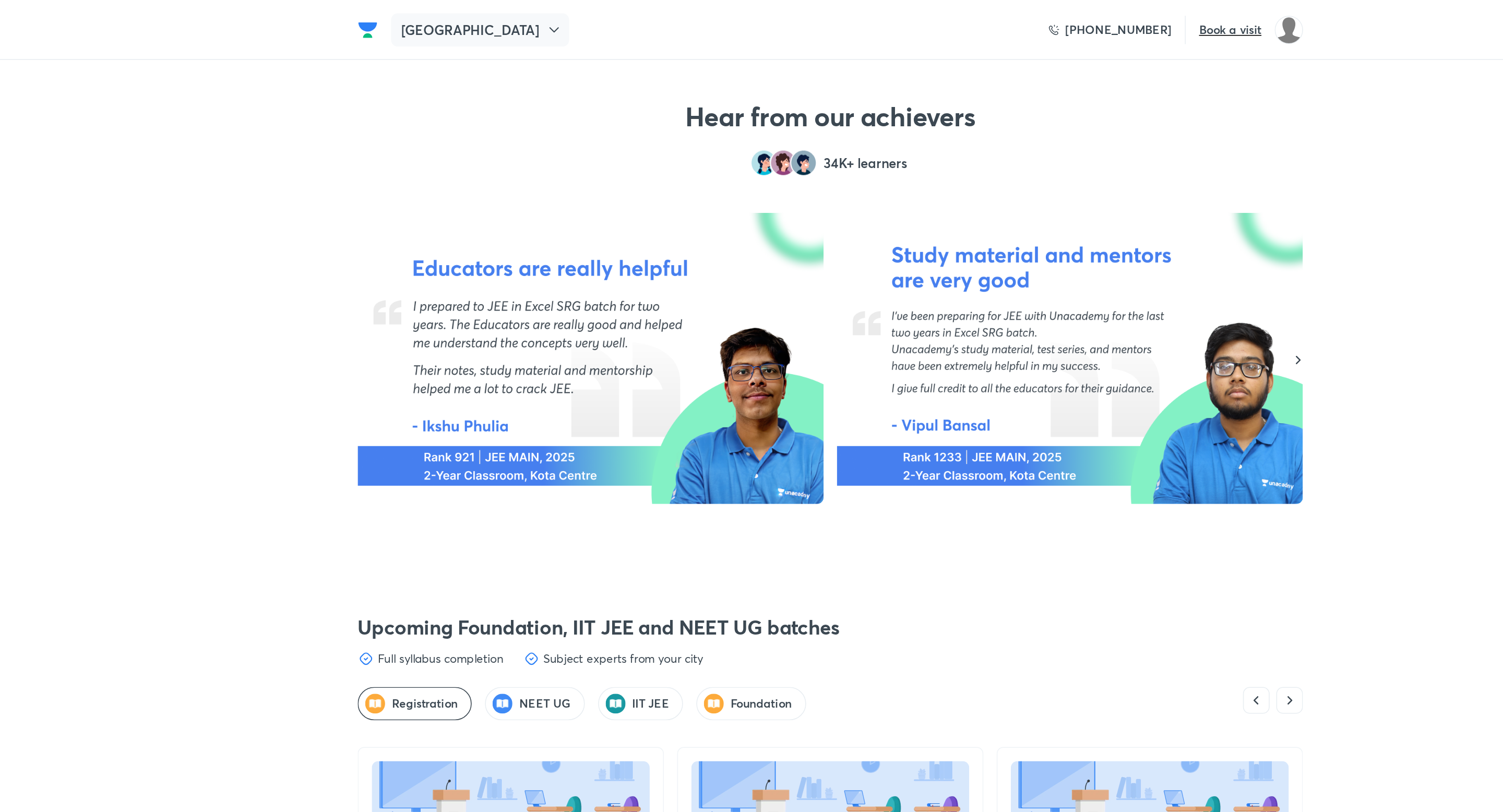
click at [575, 19] on icon at bounding box center [578, 18] width 6 height 3
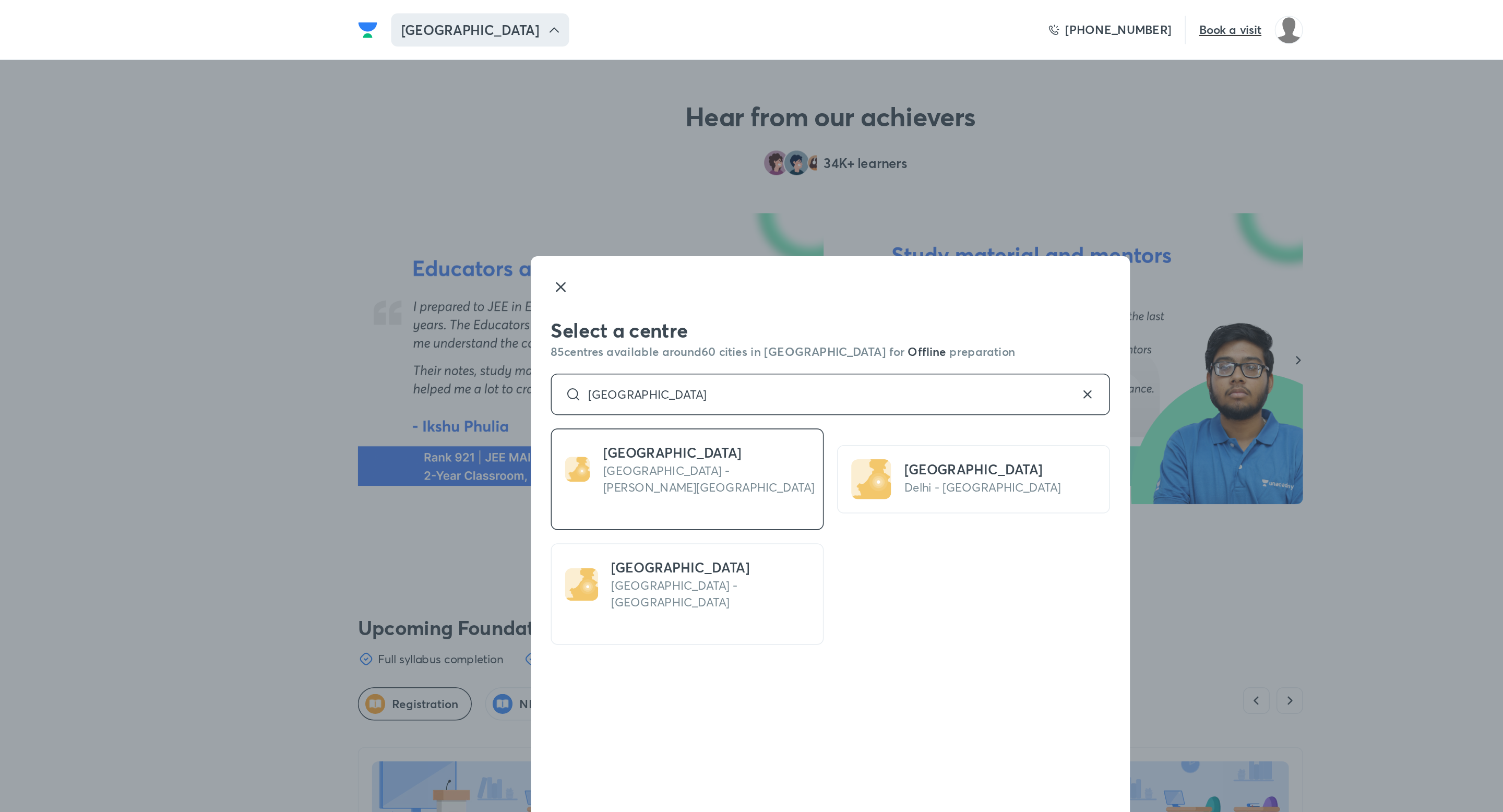
click at [624, 250] on input "[GEOGRAPHIC_DATA]" at bounding box center [752, 248] width 312 height 9
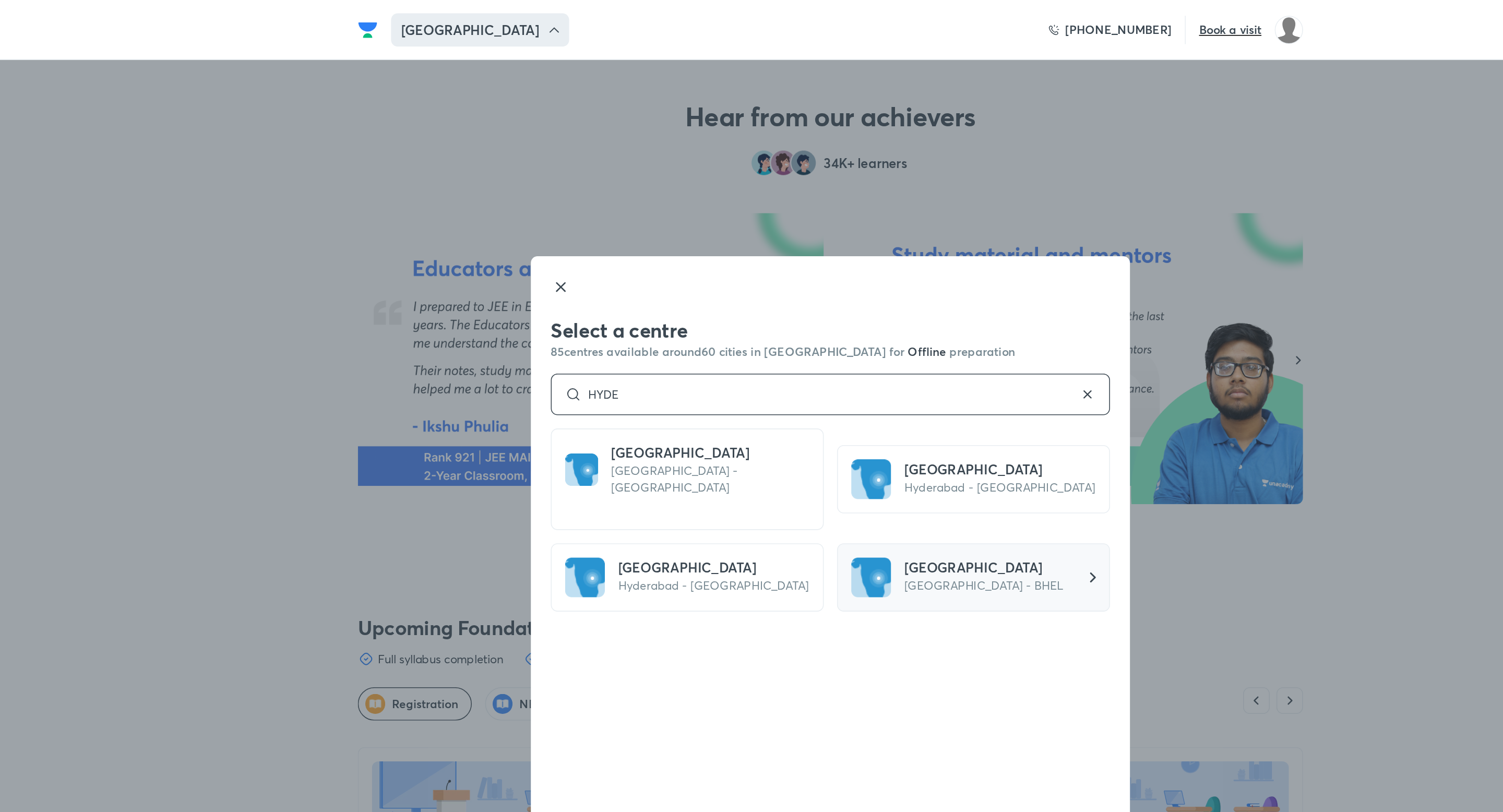
type input "HYDE"
click at [815, 362] on p "[GEOGRAPHIC_DATA] - BHEL" at bounding box center [848, 367] width 100 height 11
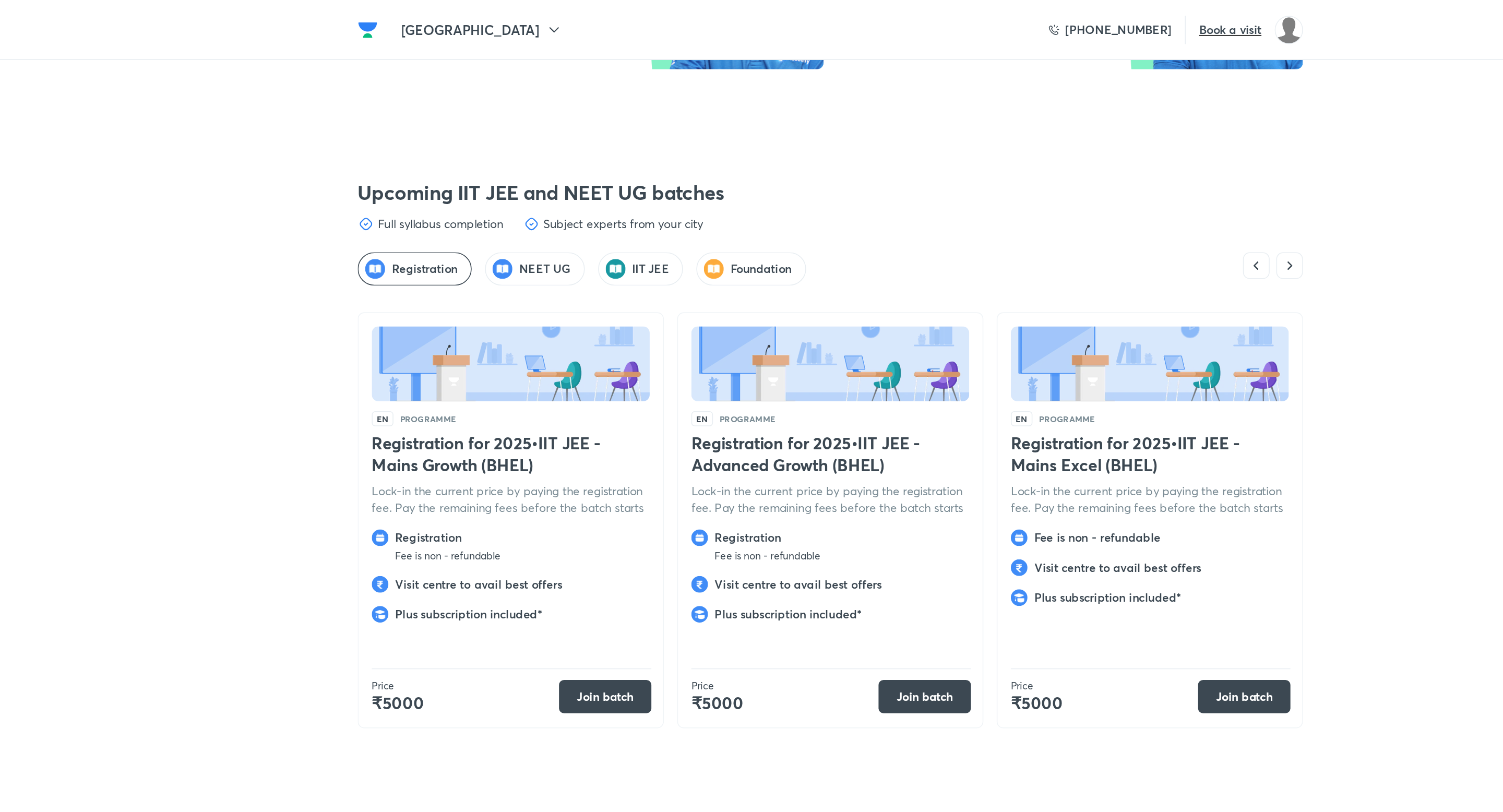
scroll to position [2701, 0]
drag, startPoint x: 533, startPoint y: 283, endPoint x: 577, endPoint y: 282, distance: 44.0
click at [577, 282] on h4 "Registration for 2025 • IIT JEE - Mains Growth (BHEL)" at bounding box center [551, 286] width 174 height 27
copy h4 "(BHEL)"
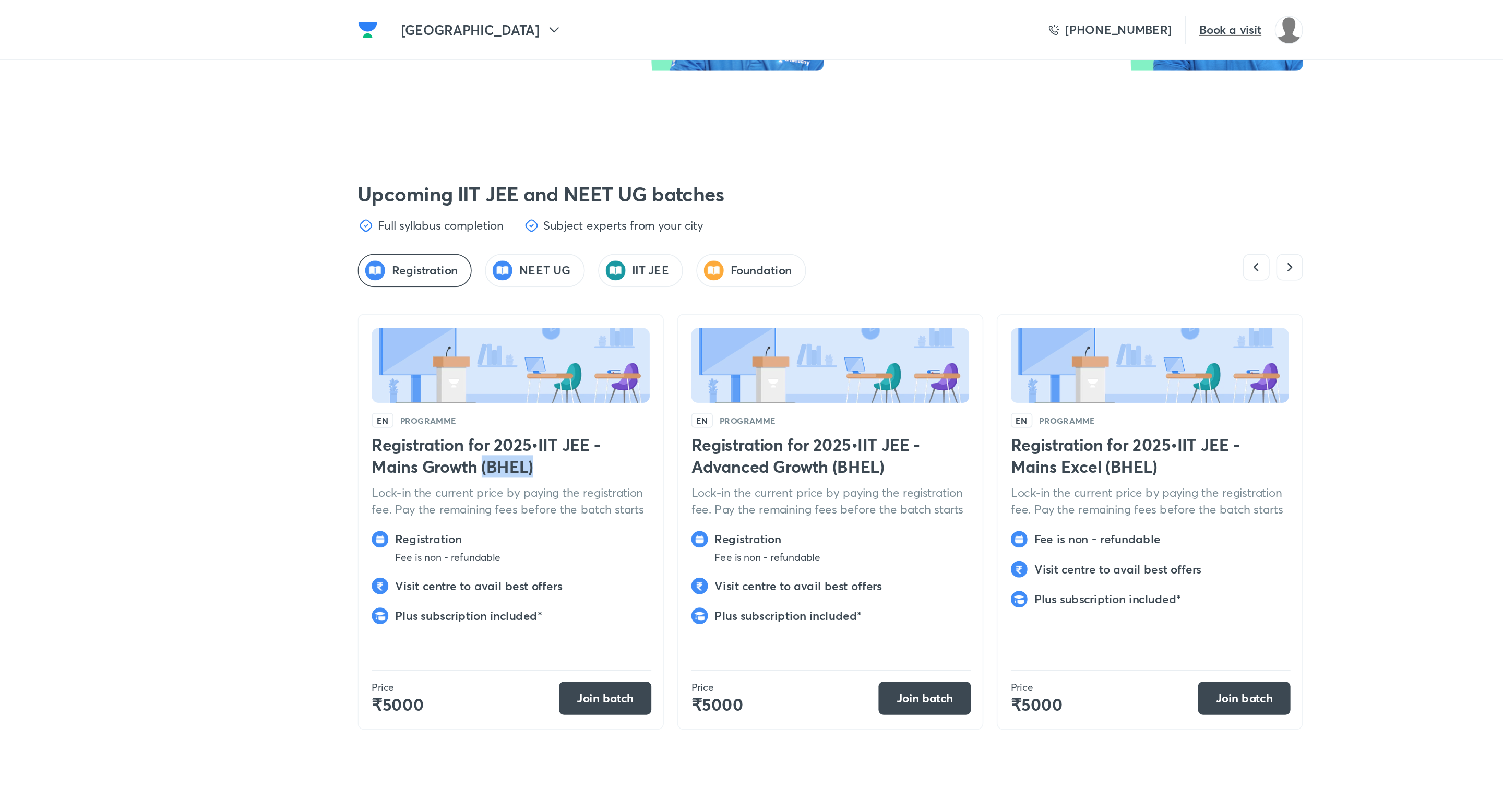
copy h4 "(BHEL)"
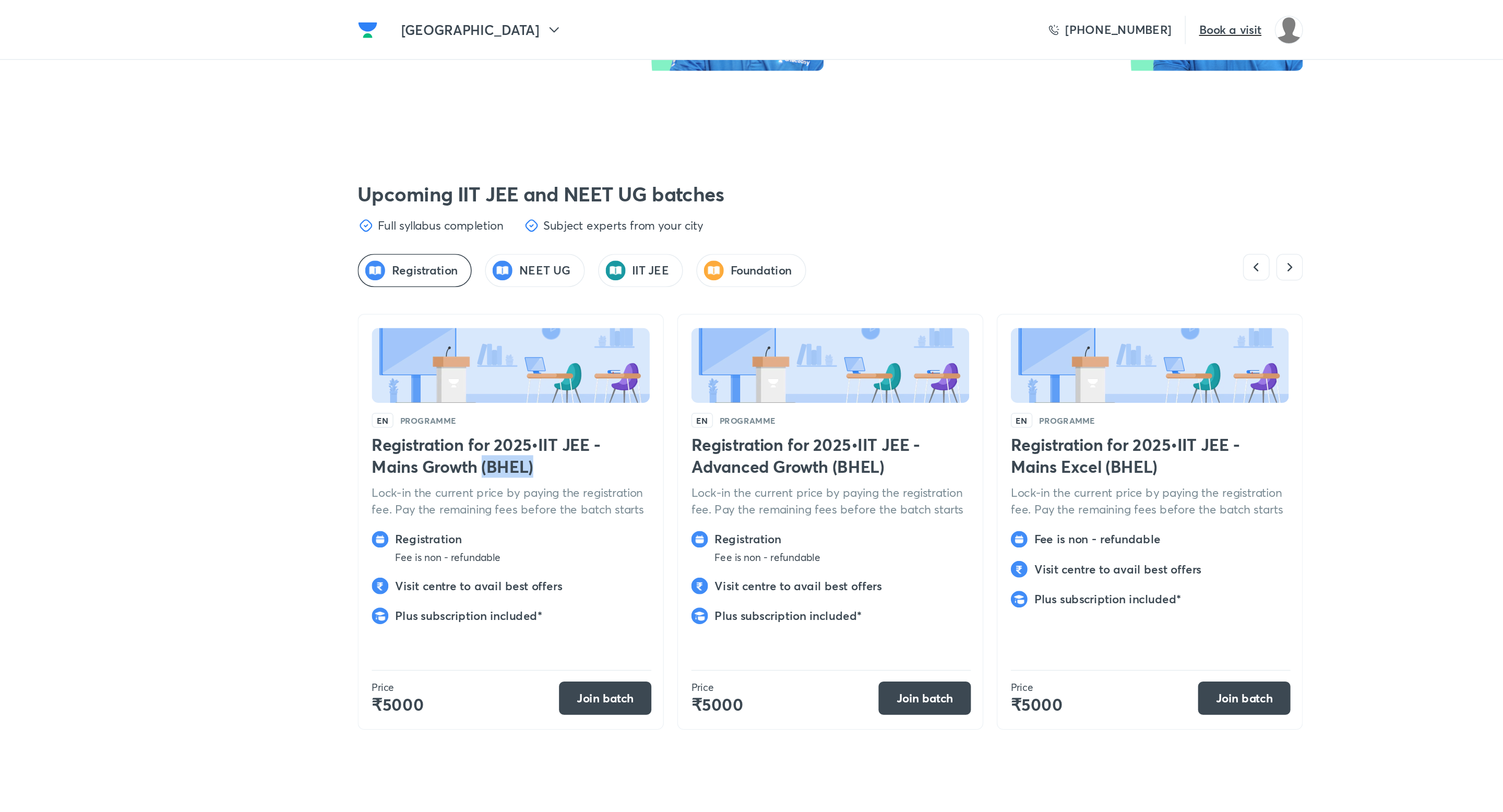
copy h4 "(BHEL)"
